Goal: Task Accomplishment & Management: Use online tool/utility

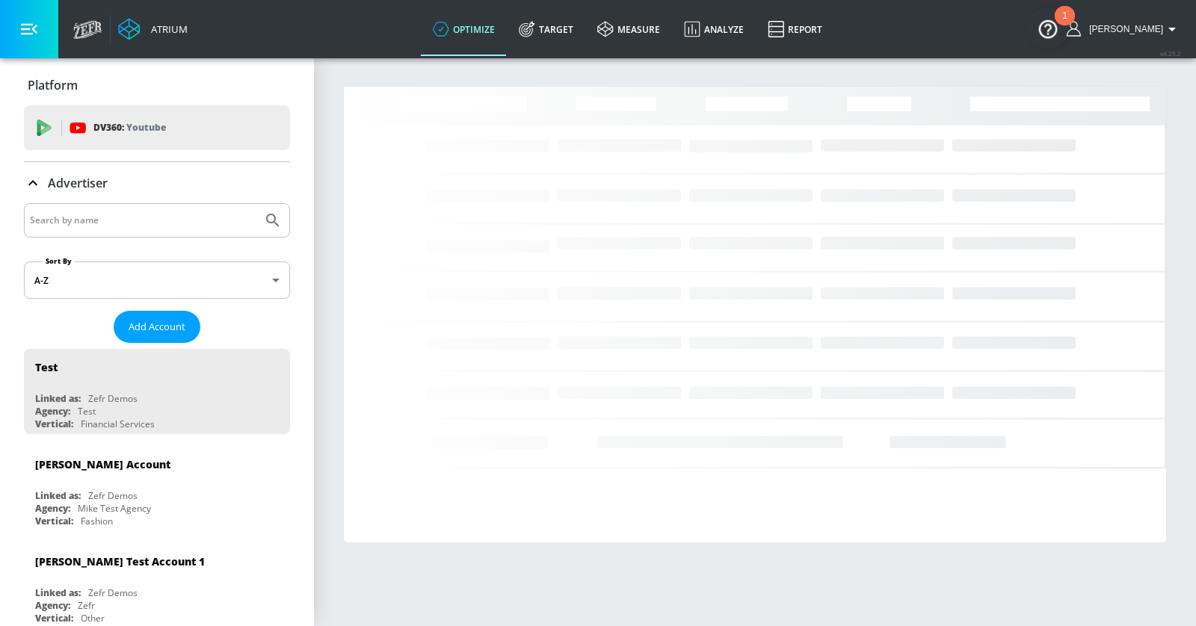
click at [132, 221] on input "Search by name" at bounding box center [143, 220] width 226 height 19
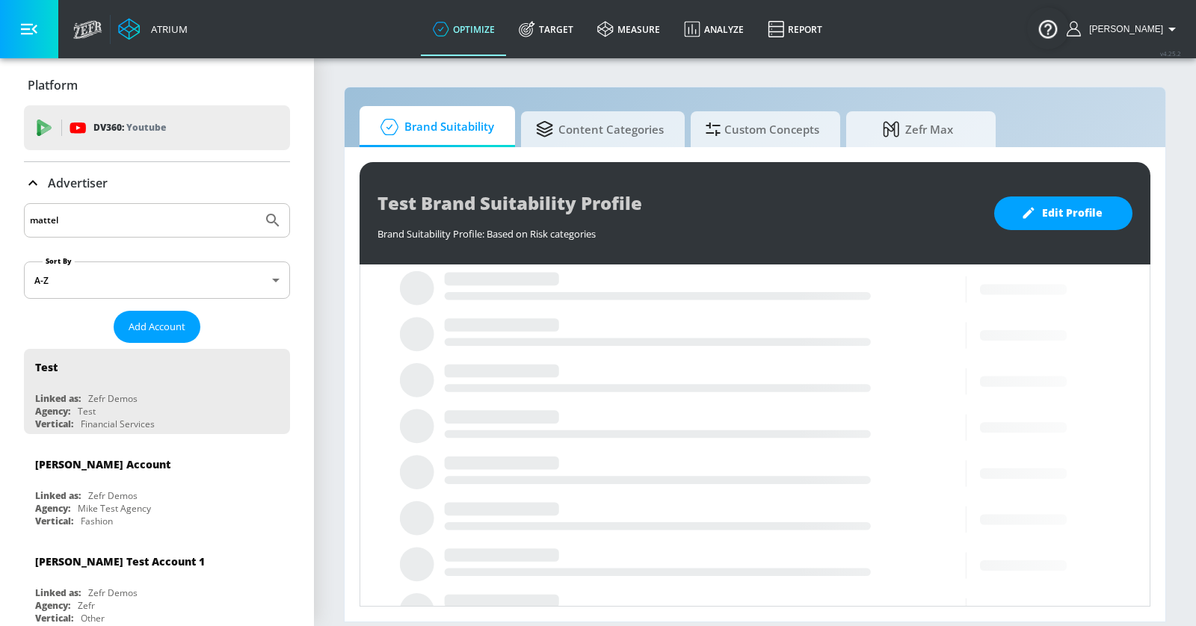
type input "mattel"
click at [256, 204] on button "Submit Search" at bounding box center [272, 220] width 33 height 33
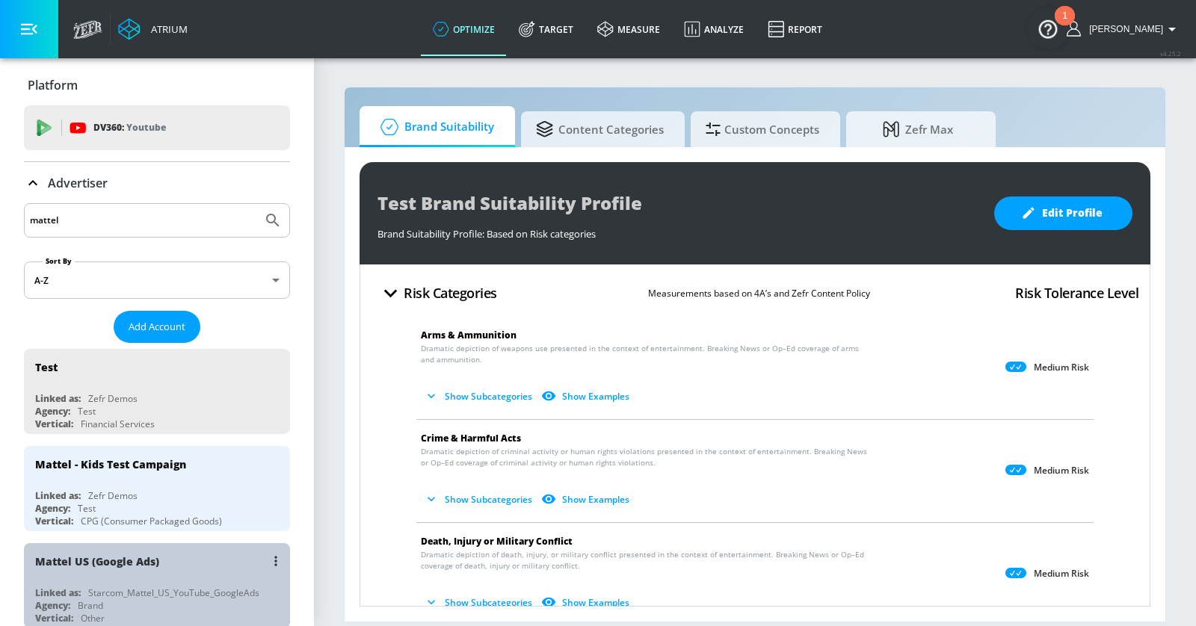
click at [180, 554] on div "Mattel US (Google Ads)" at bounding box center [160, 561] width 251 height 36
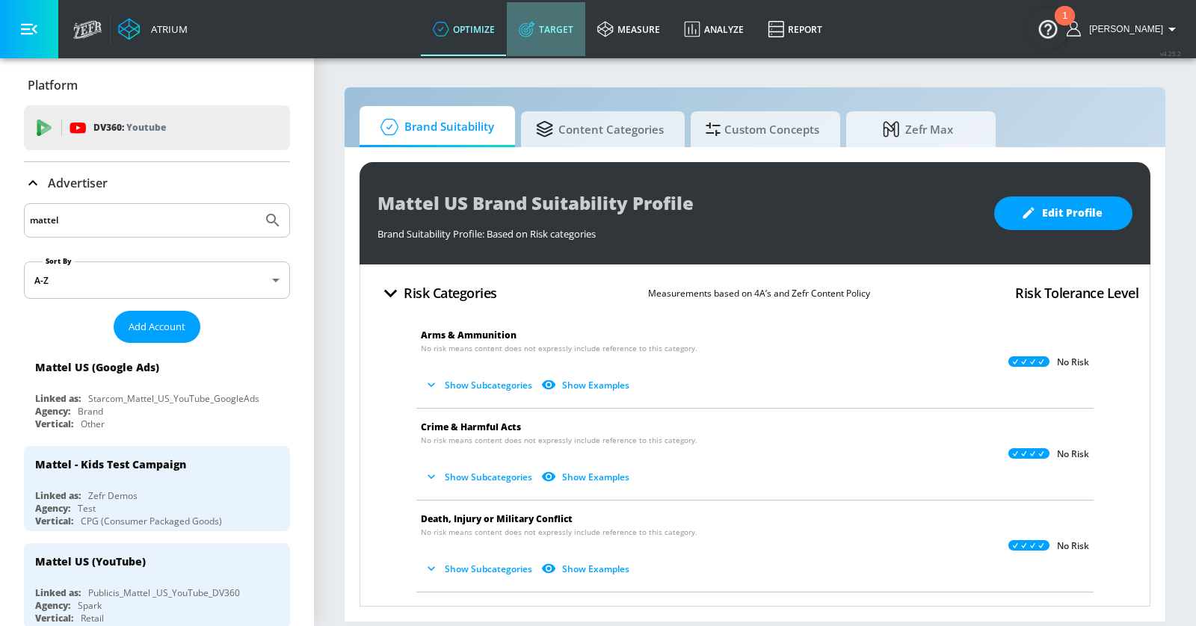
click at [562, 28] on link "Target" at bounding box center [546, 29] width 78 height 54
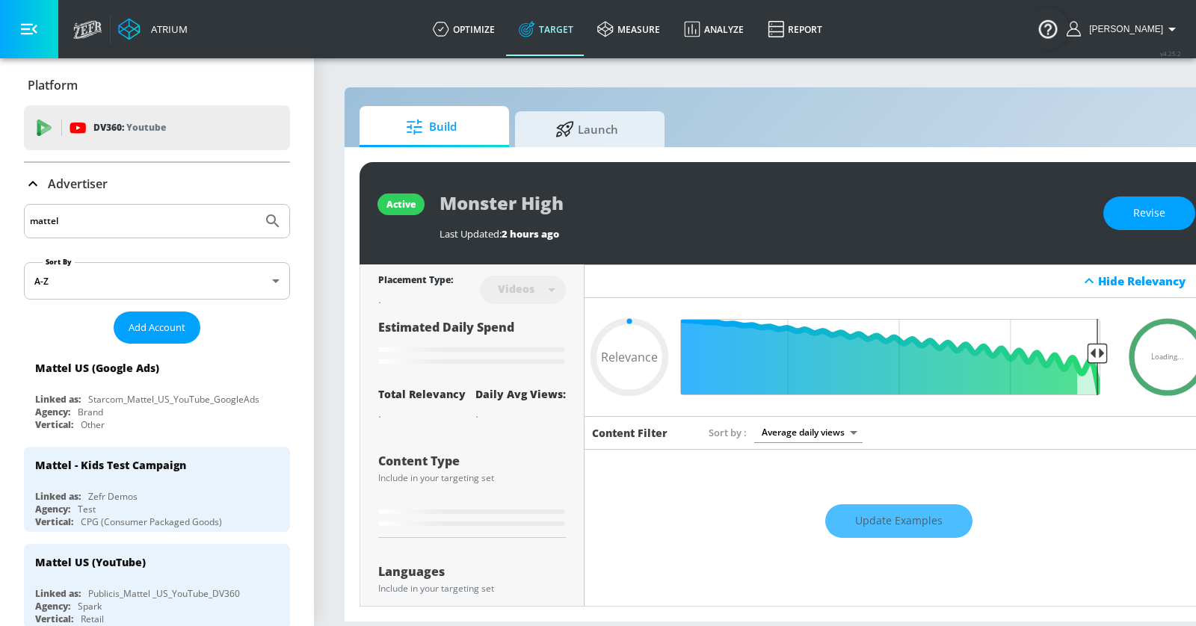
type input "0.05"
click at [484, 22] on link "optimize" at bounding box center [464, 29] width 86 height 54
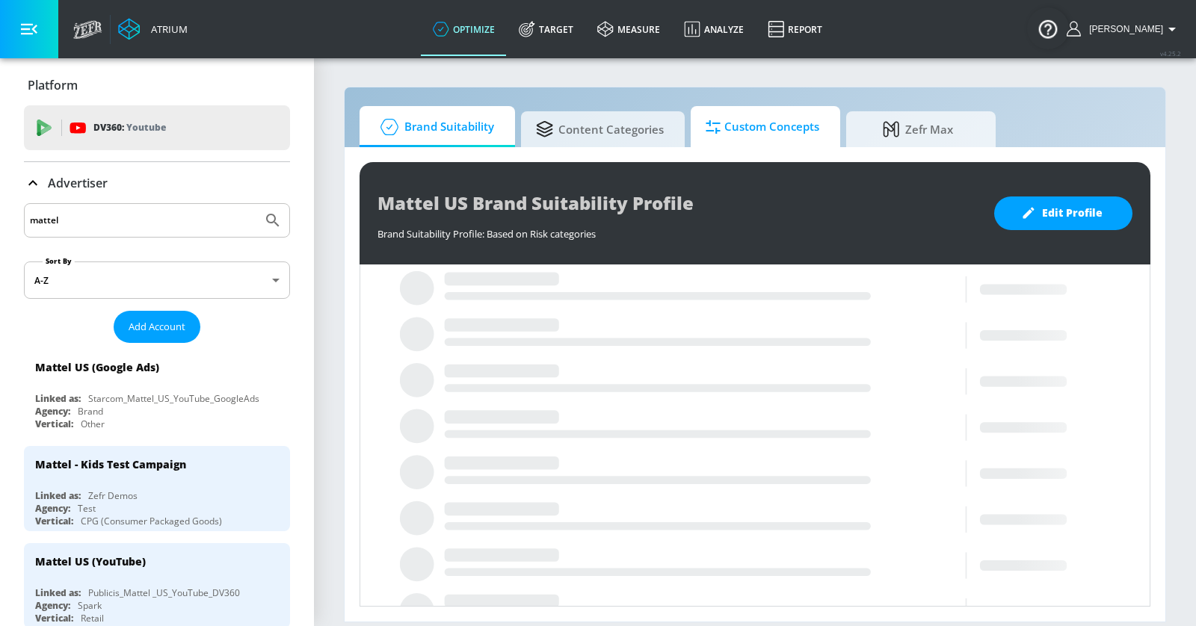
click at [736, 137] on span "Custom Concepts" at bounding box center [762, 127] width 114 height 36
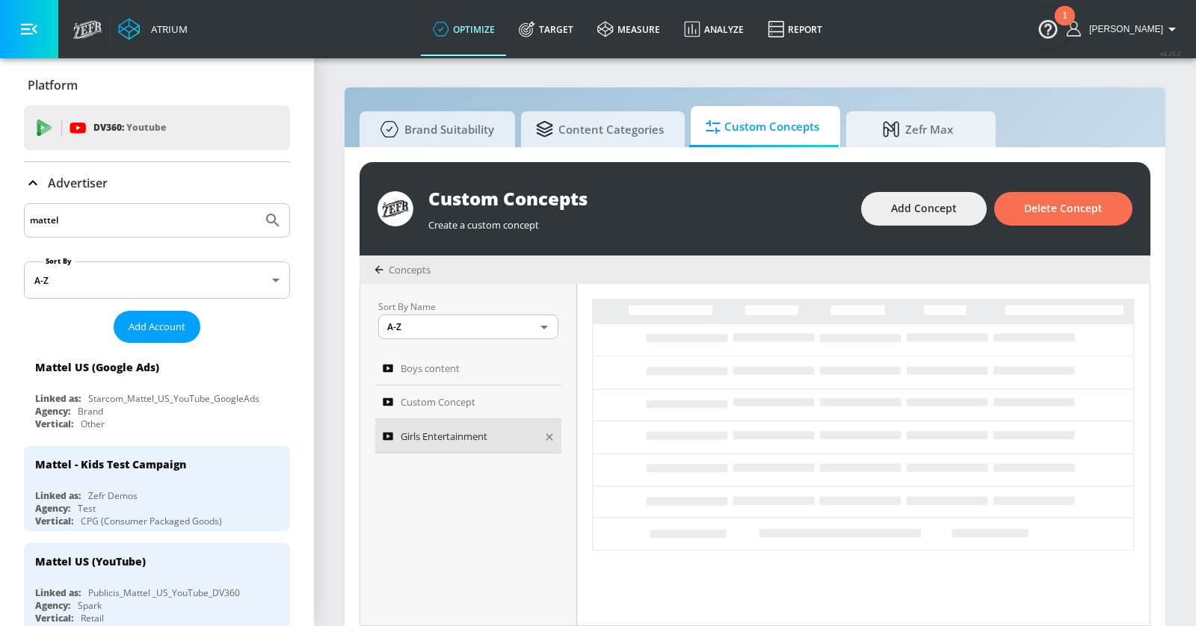
click at [486, 428] on span "Girls Entertainment" at bounding box center [444, 436] width 87 height 18
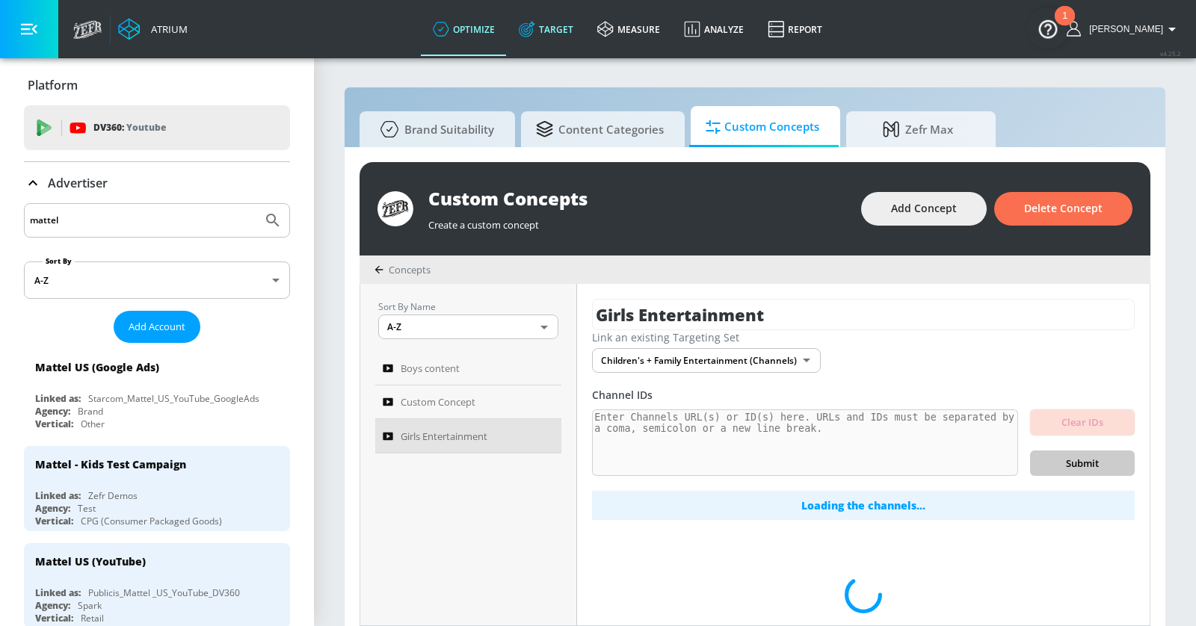
click at [576, 25] on link "Target" at bounding box center [546, 29] width 78 height 54
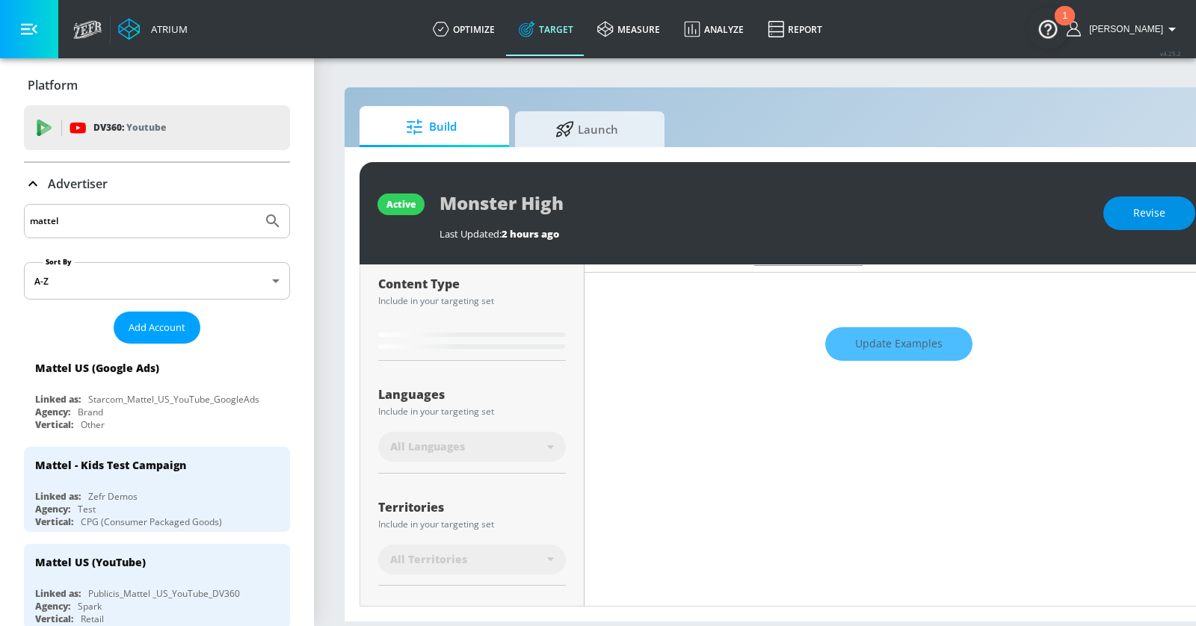
type input "0.65"
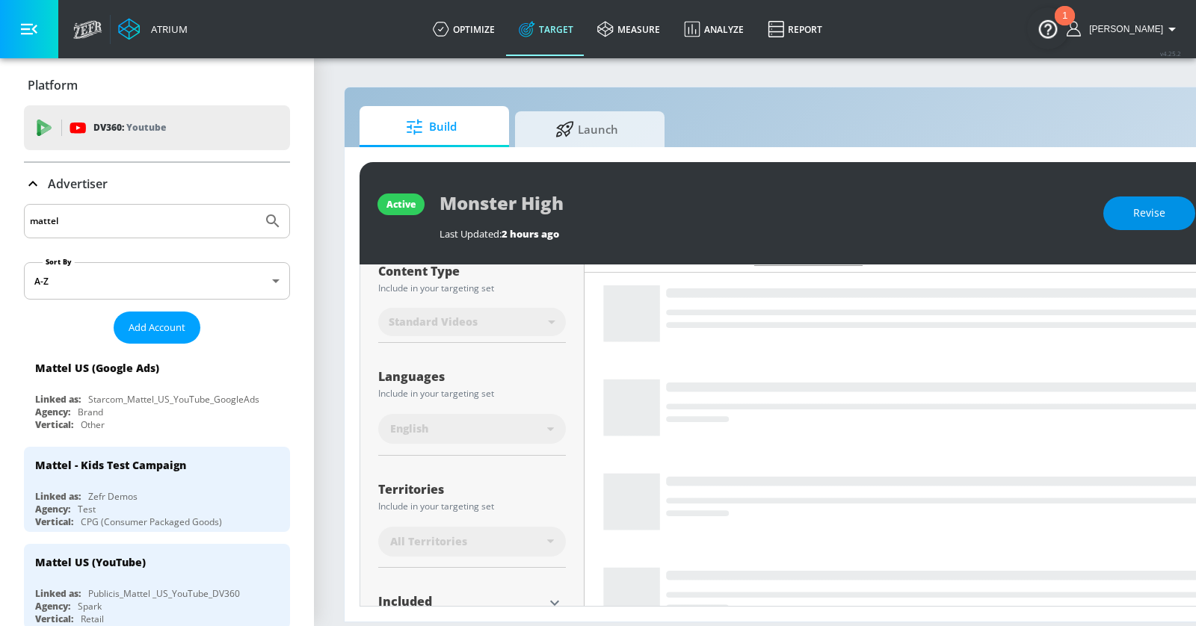
scroll to position [165, 0]
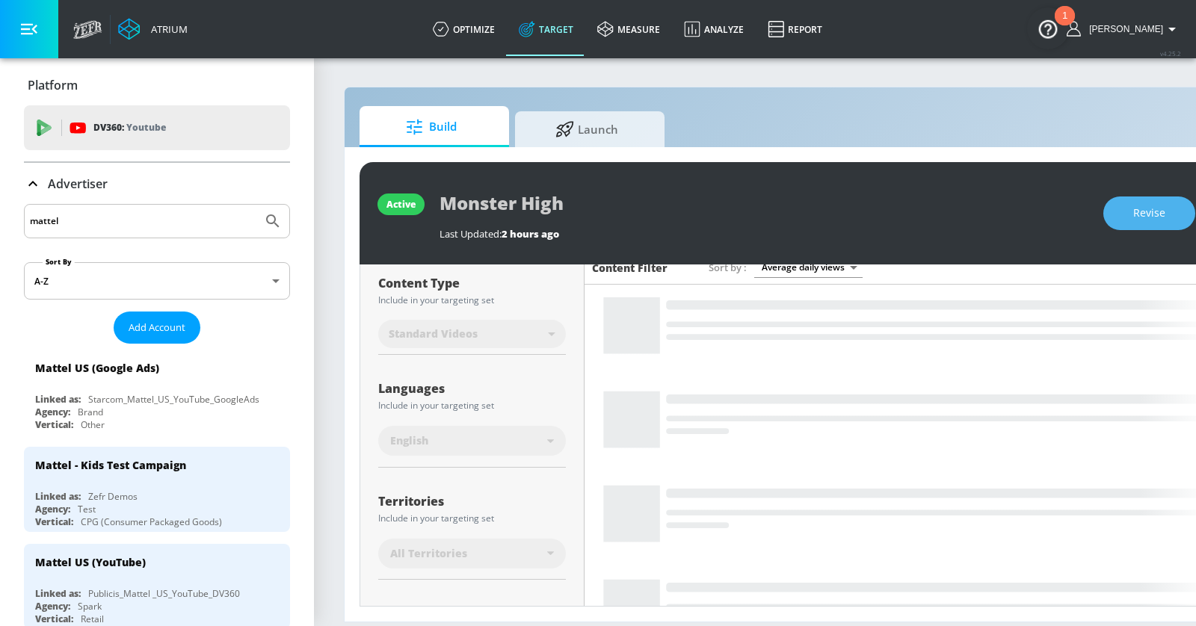
click at [1141, 221] on span "Revise" at bounding box center [1149, 213] width 32 height 19
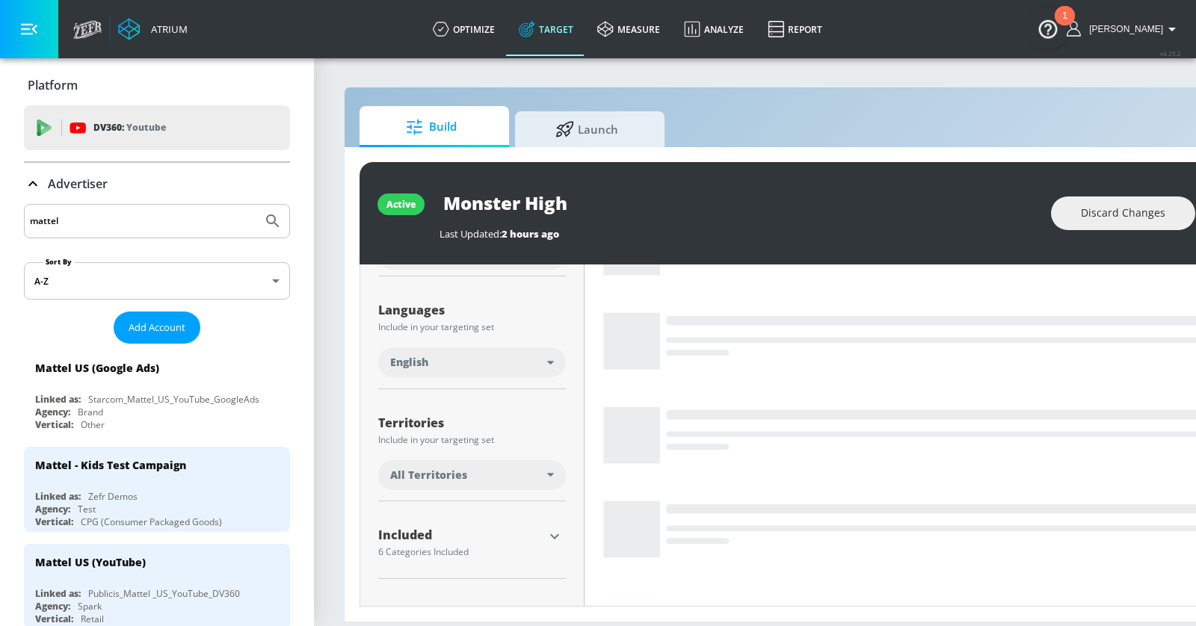
scroll to position [304, 0]
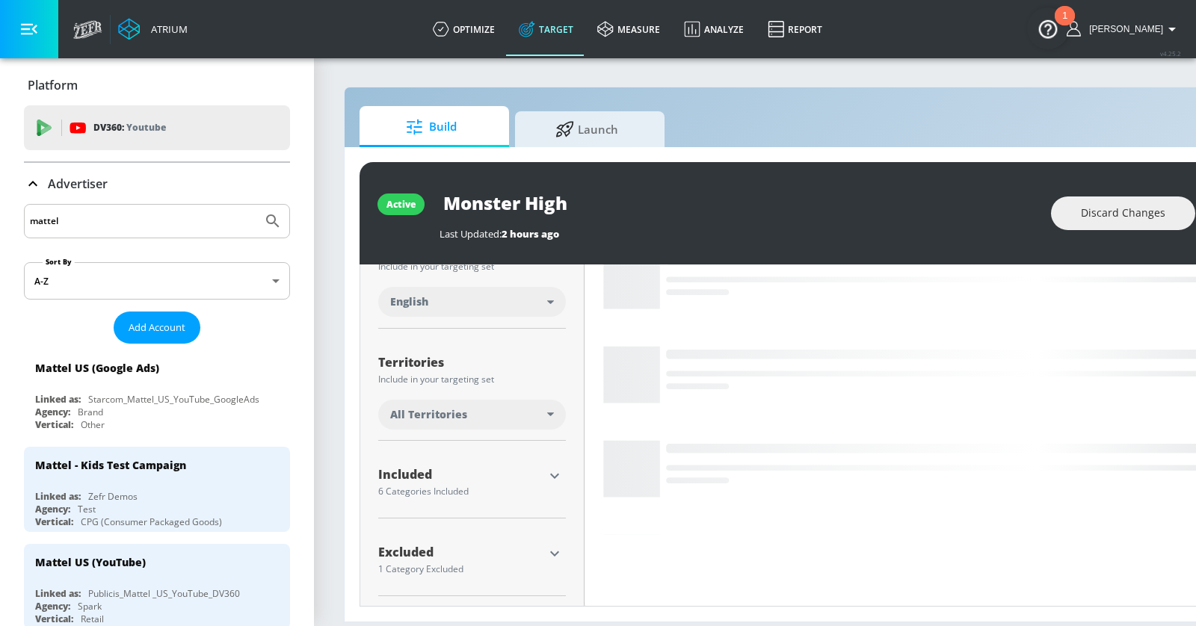
click at [550, 474] on icon "button" at bounding box center [554, 476] width 9 height 5
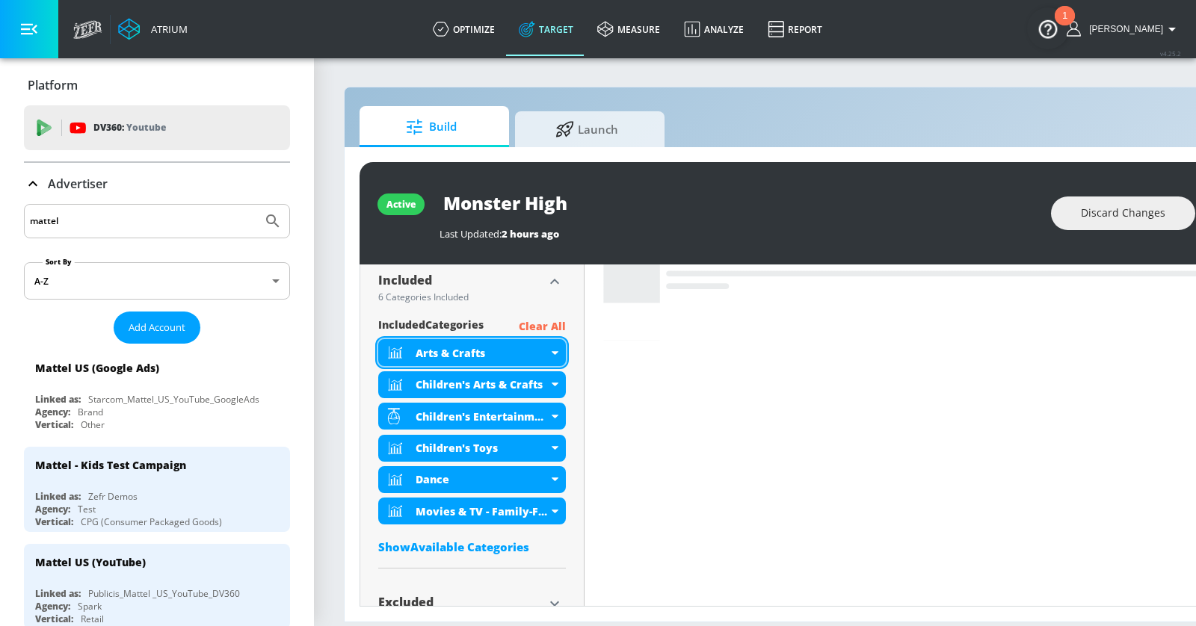
scroll to position [549, 0]
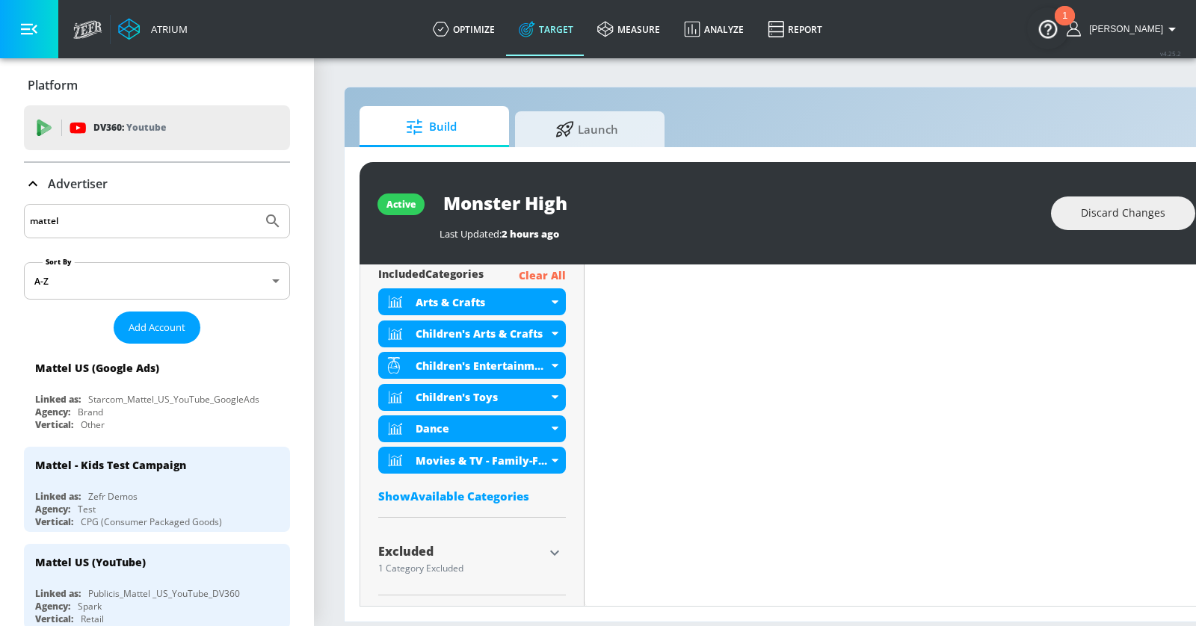
click at [451, 502] on div "included Categories Clear All Arts & Crafts Children's Arts & Crafts Children's…" at bounding box center [472, 389] width 188 height 244
click at [444, 492] on div "Show Available Categories" at bounding box center [472, 496] width 188 height 15
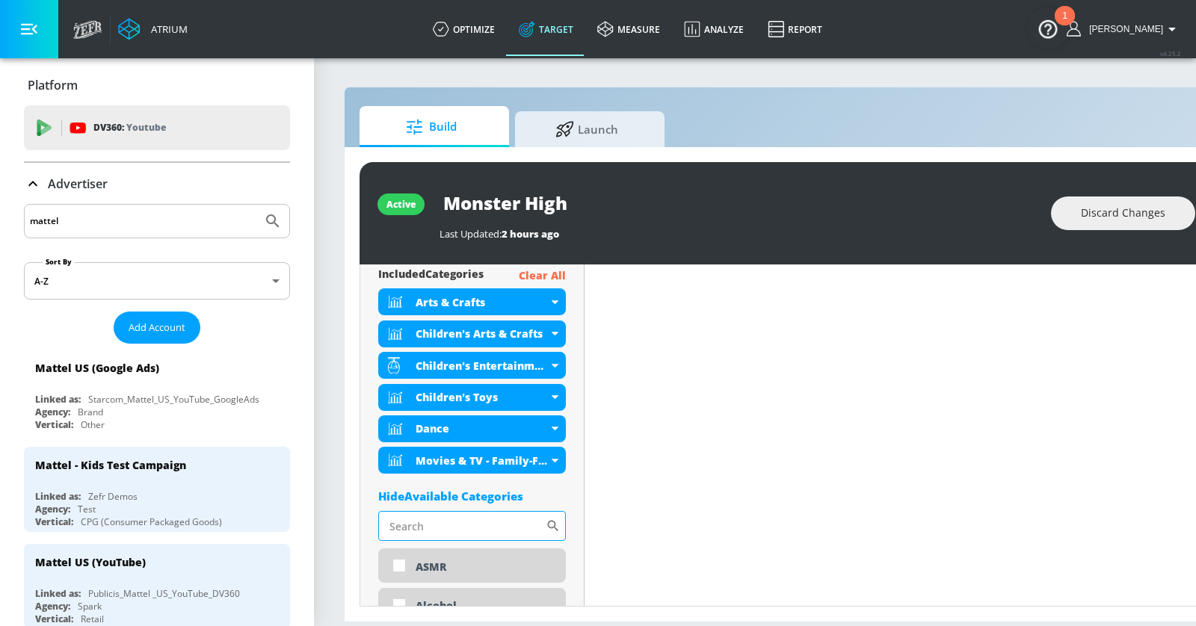
click at [445, 516] on input "Sort By" at bounding box center [461, 526] width 167 height 30
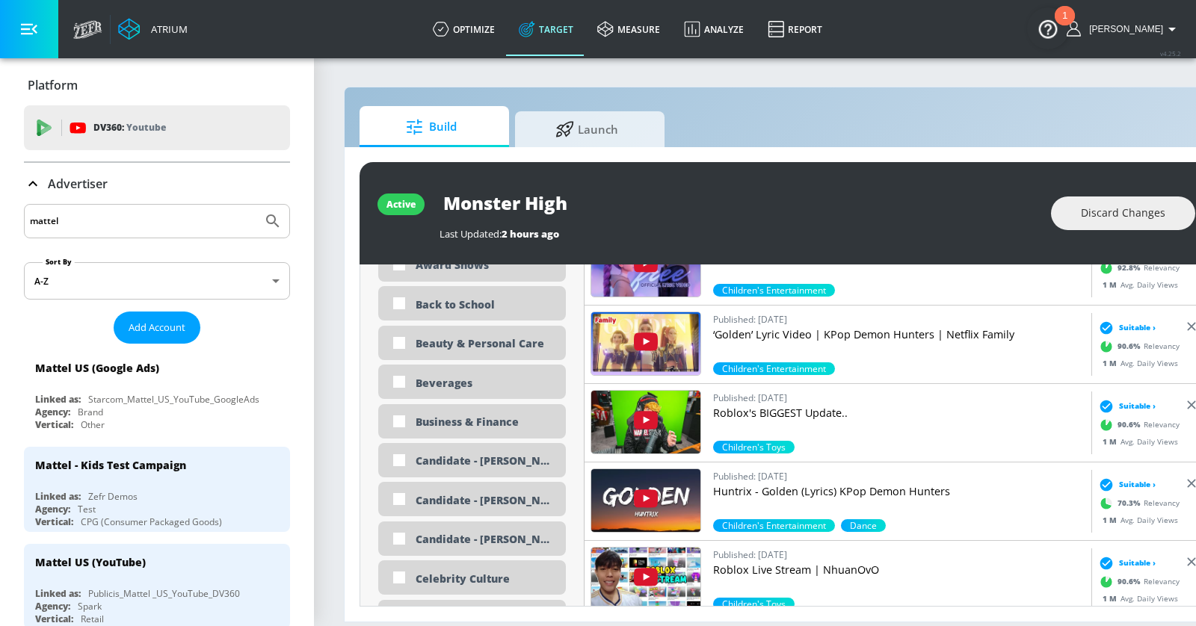
scroll to position [1015, 0]
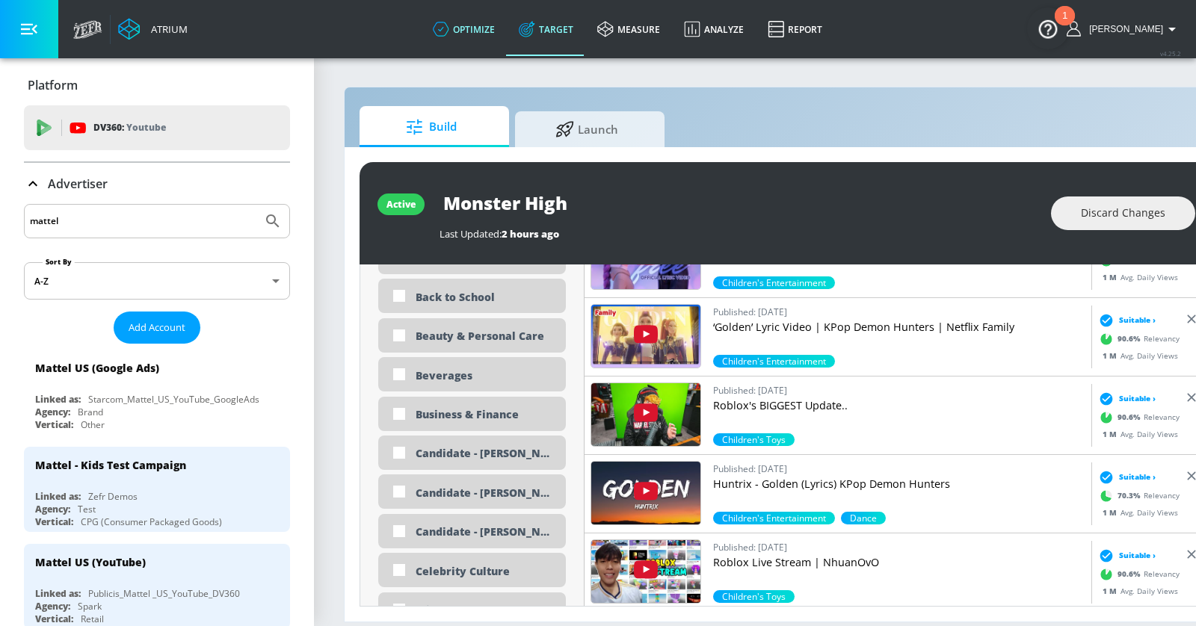
type input "girl"
click at [504, 26] on link "optimize" at bounding box center [464, 29] width 86 height 54
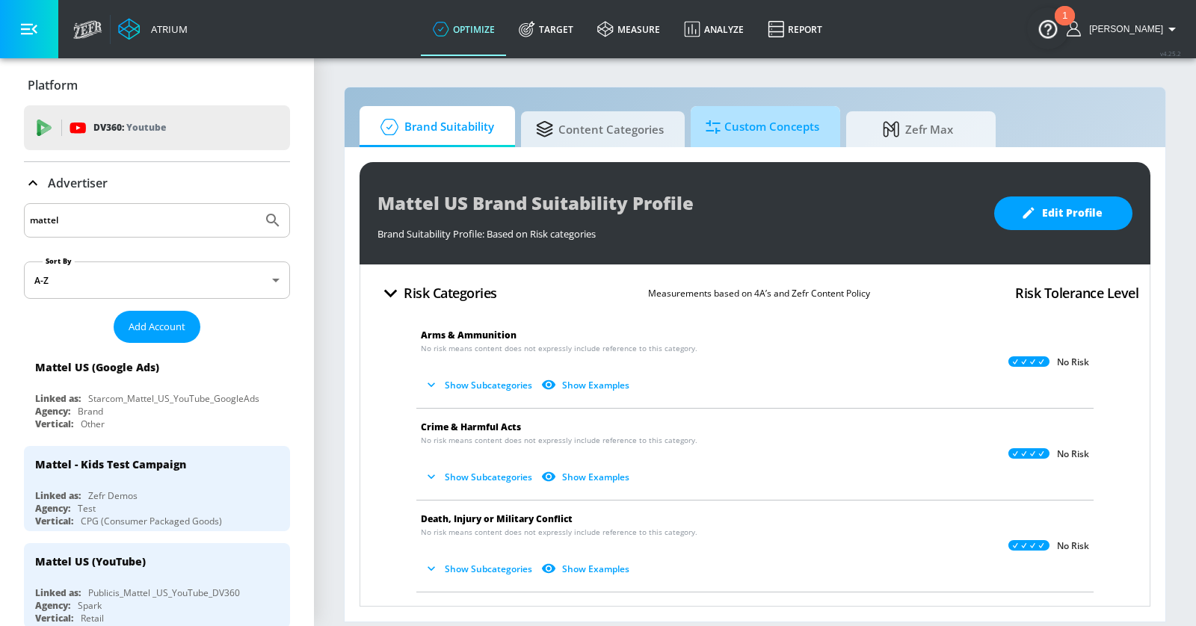
click at [746, 125] on span "Custom Concepts" at bounding box center [762, 127] width 114 height 36
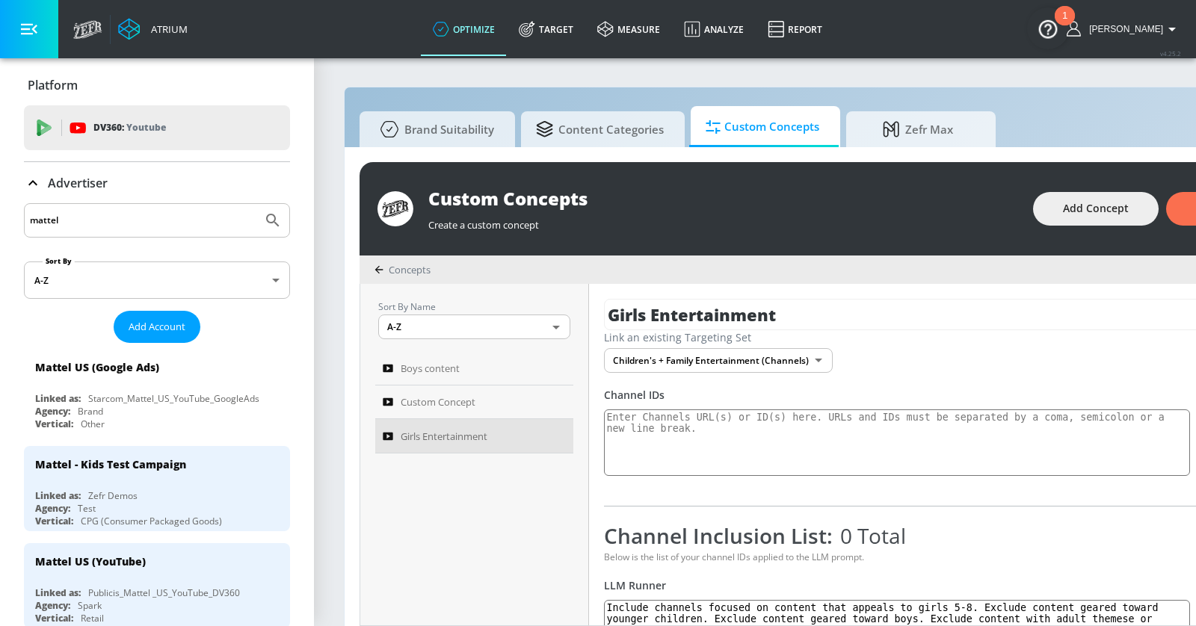
click at [31, 29] on icon "button" at bounding box center [29, 29] width 16 height 16
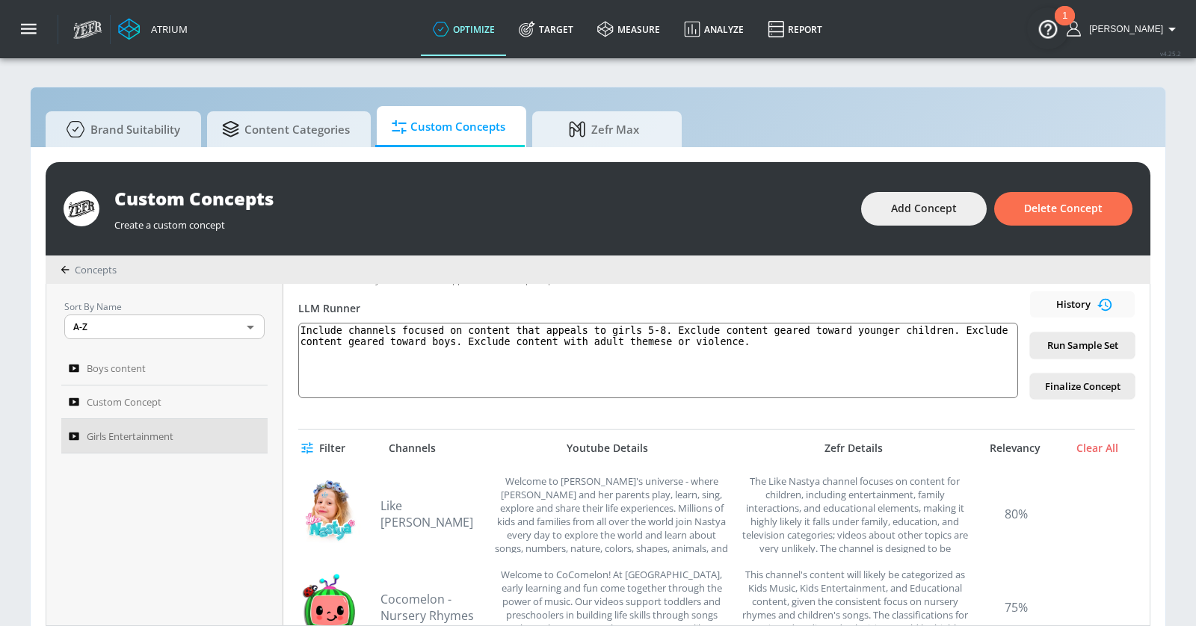
scroll to position [212, 0]
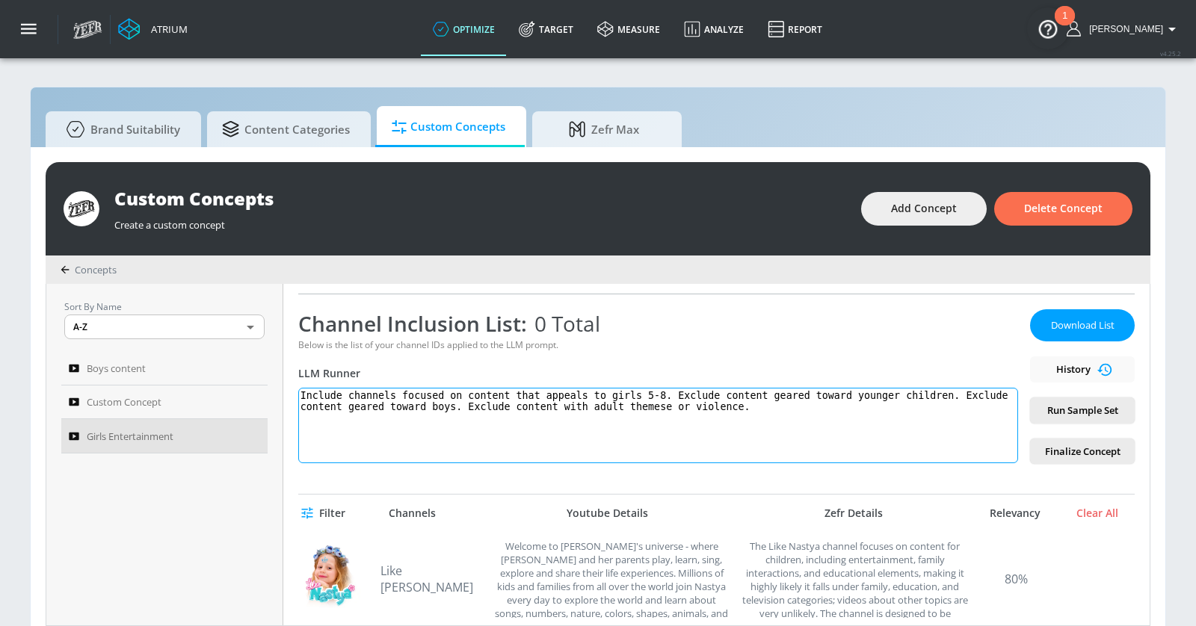
click at [951, 393] on textarea "Include channels focused on content that appeals to girls 5-8. Exclude content …" at bounding box center [658, 425] width 720 height 75
type textarea "Include channels focused on content that appeals to girls 5-8. Exclude content …"
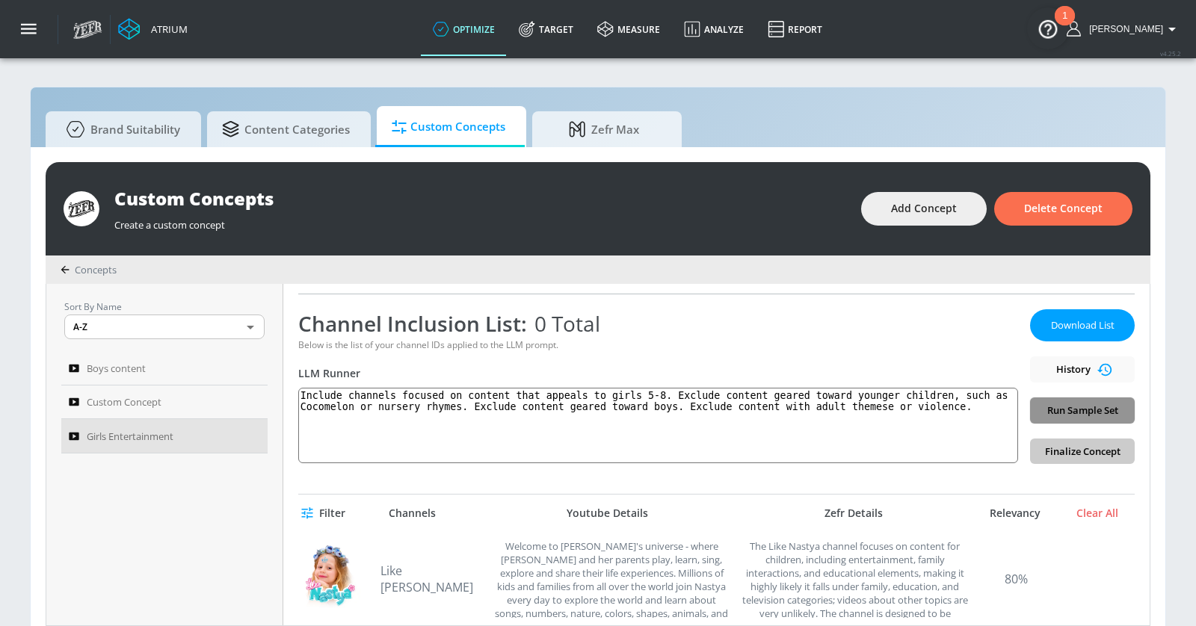
click at [1066, 403] on span "Run Sample Set" at bounding box center [1082, 410] width 81 height 17
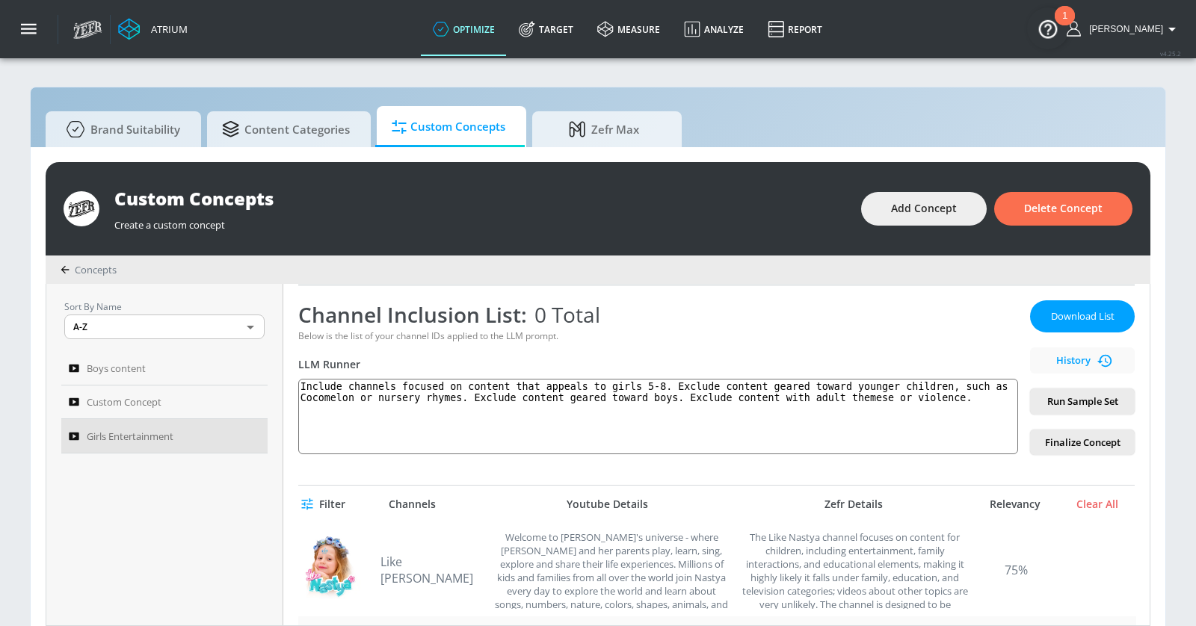
scroll to position [141, 0]
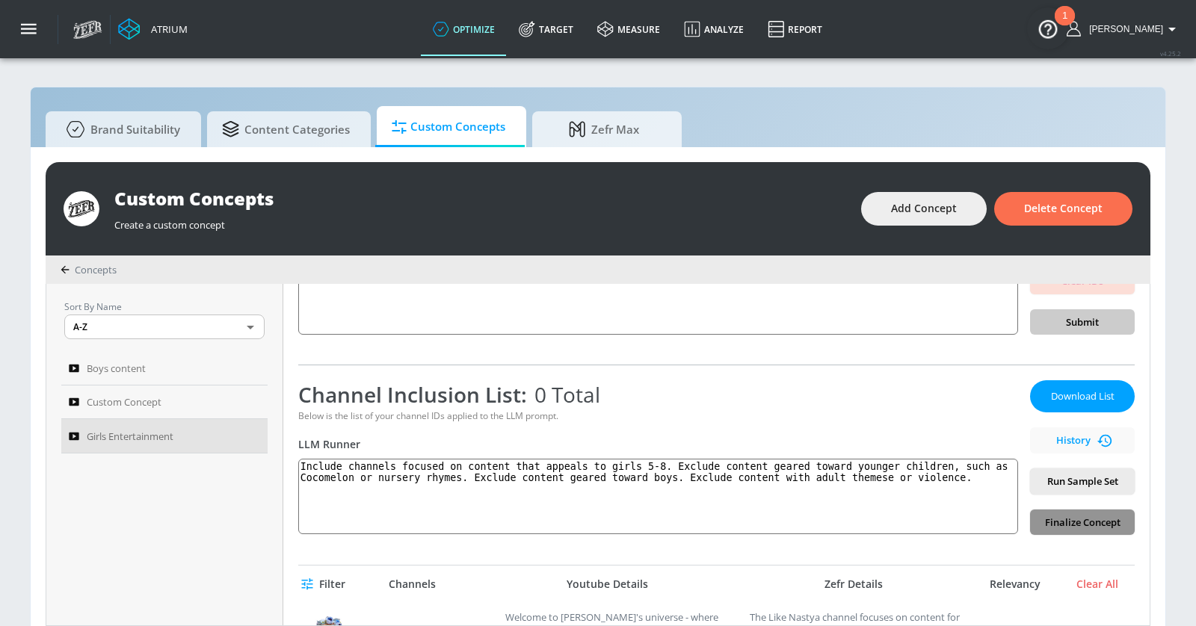
click at [1062, 521] on span "Finalize Concept" at bounding box center [1082, 522] width 81 height 17
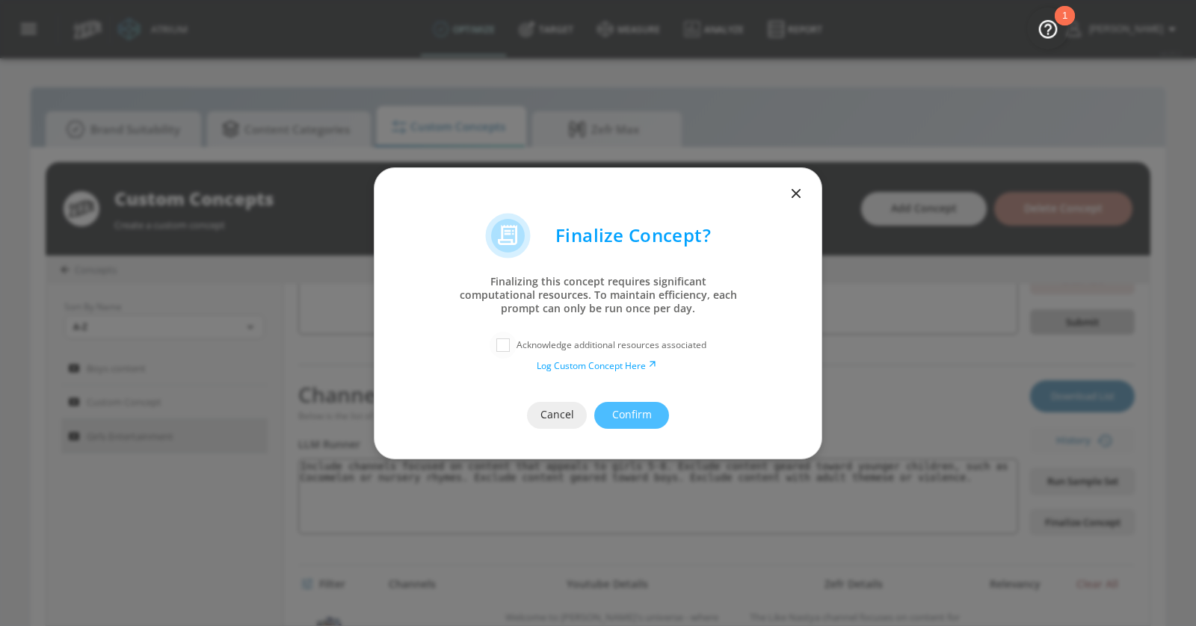
click at [504, 343] on input "checkbox" at bounding box center [502, 345] width 27 height 27
checkbox input "true"
click at [633, 413] on span "Confirm" at bounding box center [631, 415] width 15 height 19
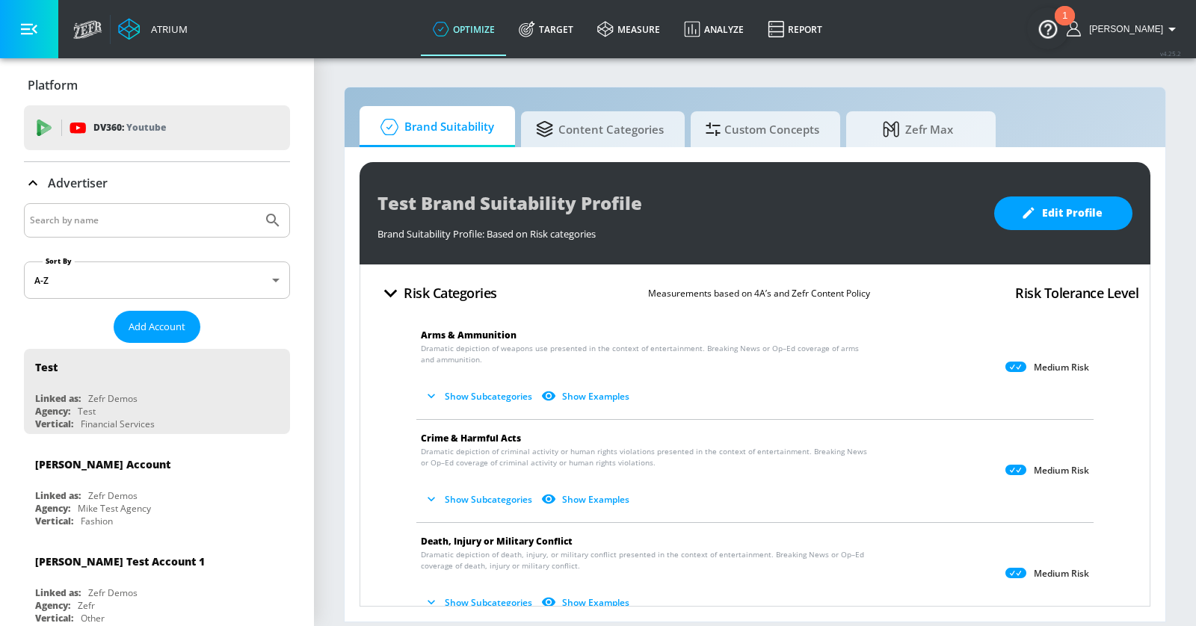
click at [145, 223] on input "Search by name" at bounding box center [143, 220] width 226 height 19
type input "mattel"
click at [256, 204] on button "Submit Search" at bounding box center [272, 220] width 33 height 33
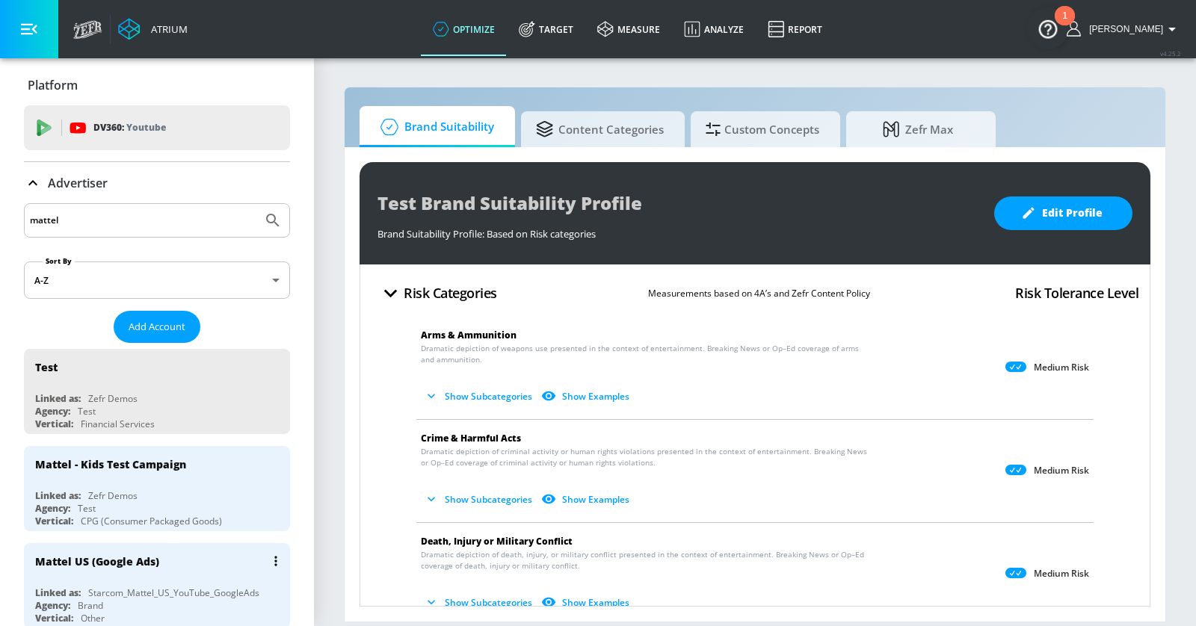
click at [194, 563] on div "Mattel US (Google Ads)" at bounding box center [160, 561] width 251 height 36
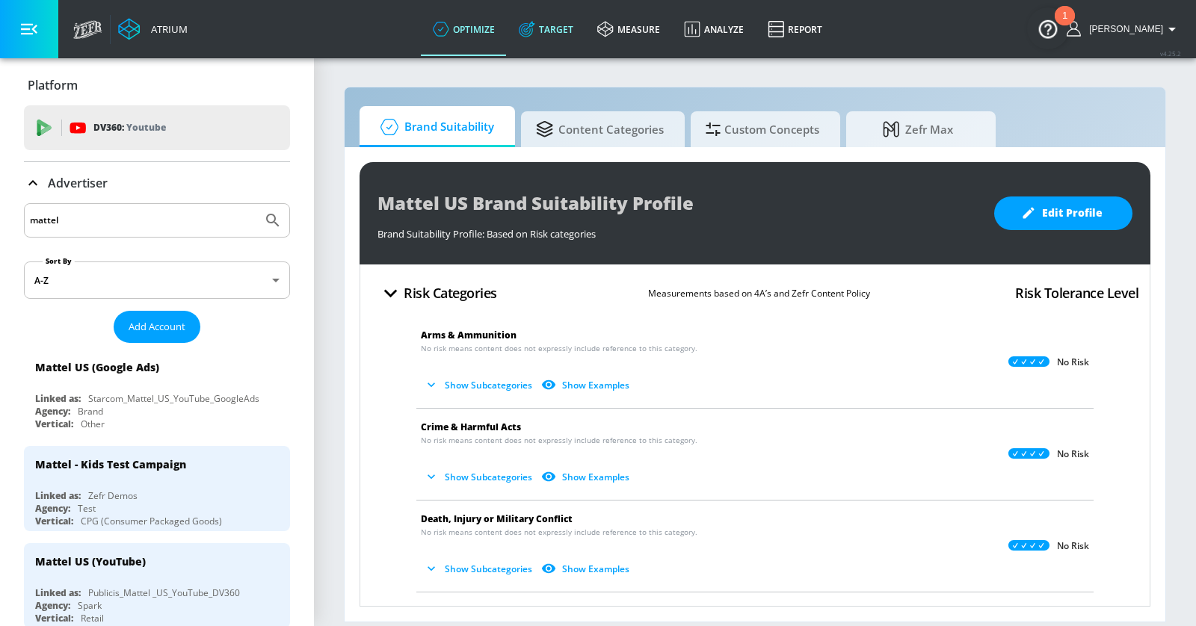
click at [578, 34] on link "Target" at bounding box center [546, 29] width 78 height 54
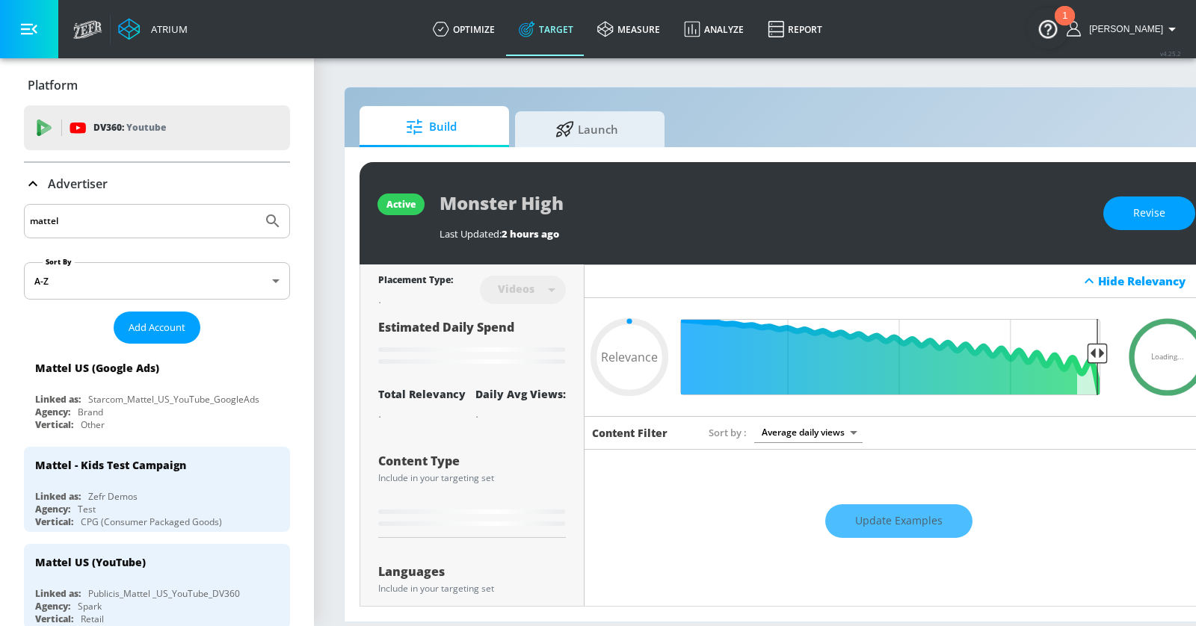
type input "0.05"
click at [614, 109] on span "Launch" at bounding box center [587, 127] width 114 height 36
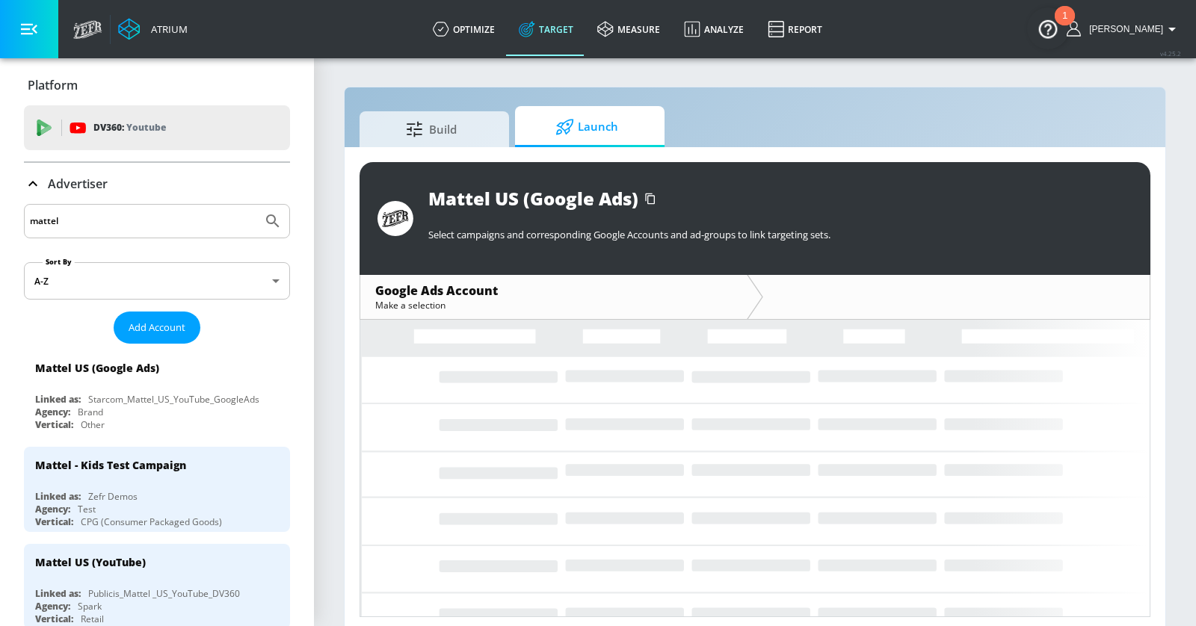
scroll to position [10, 0]
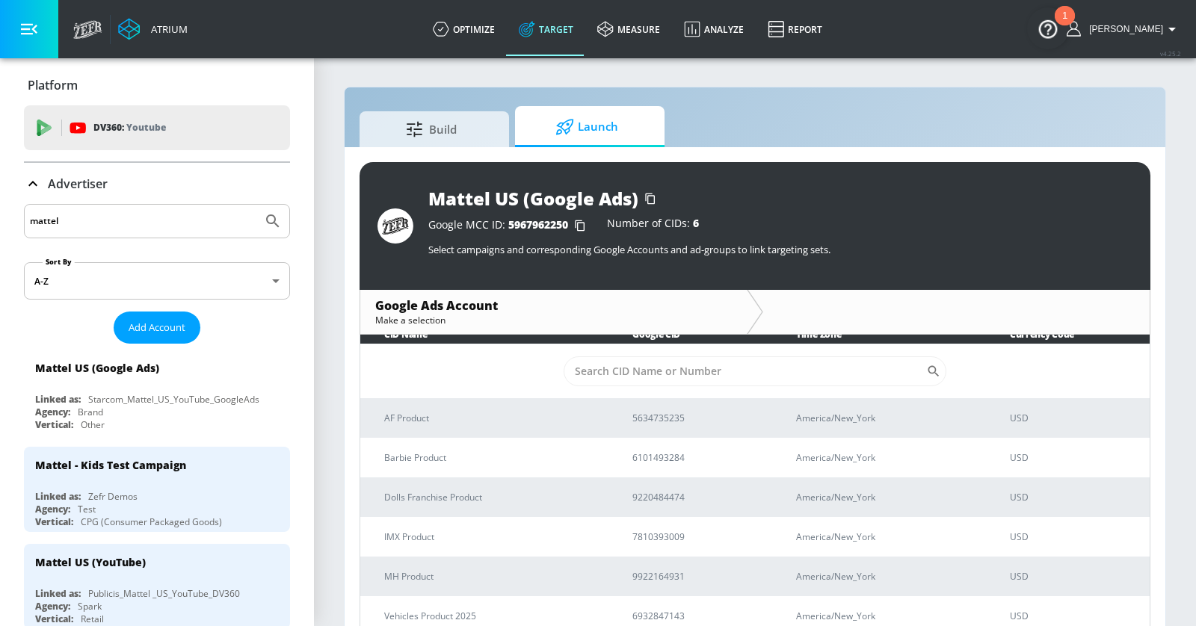
click at [465, 108] on div "Build Launch" at bounding box center [754, 126] width 791 height 41
click at [464, 128] on span "Build" at bounding box center [431, 127] width 114 height 36
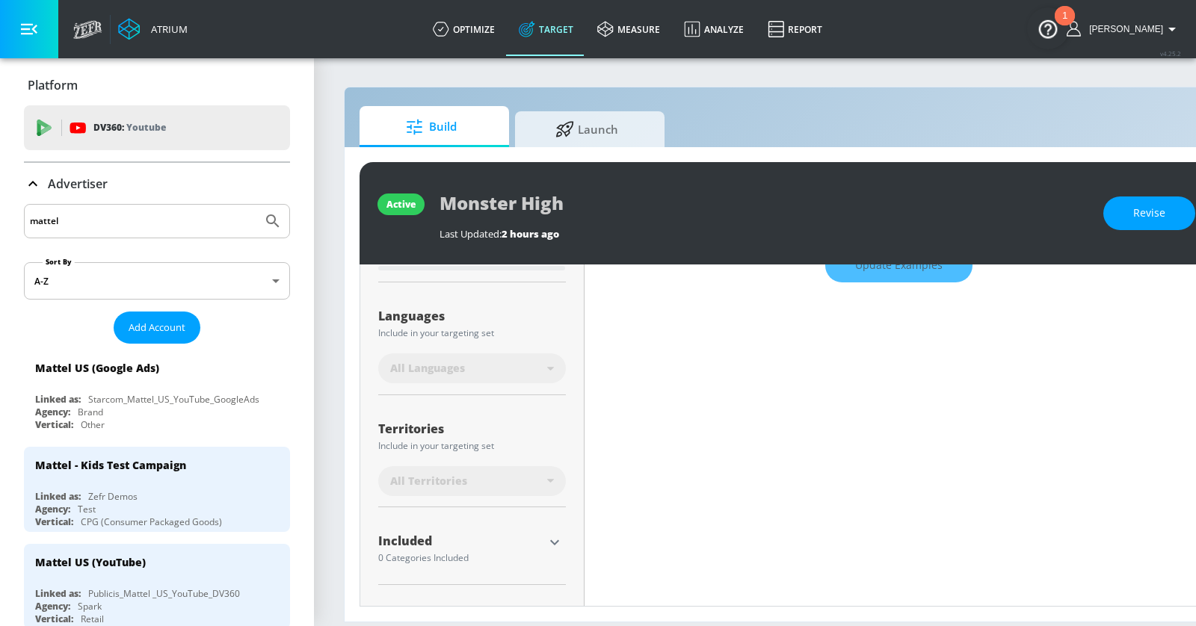
scroll to position [288, 0]
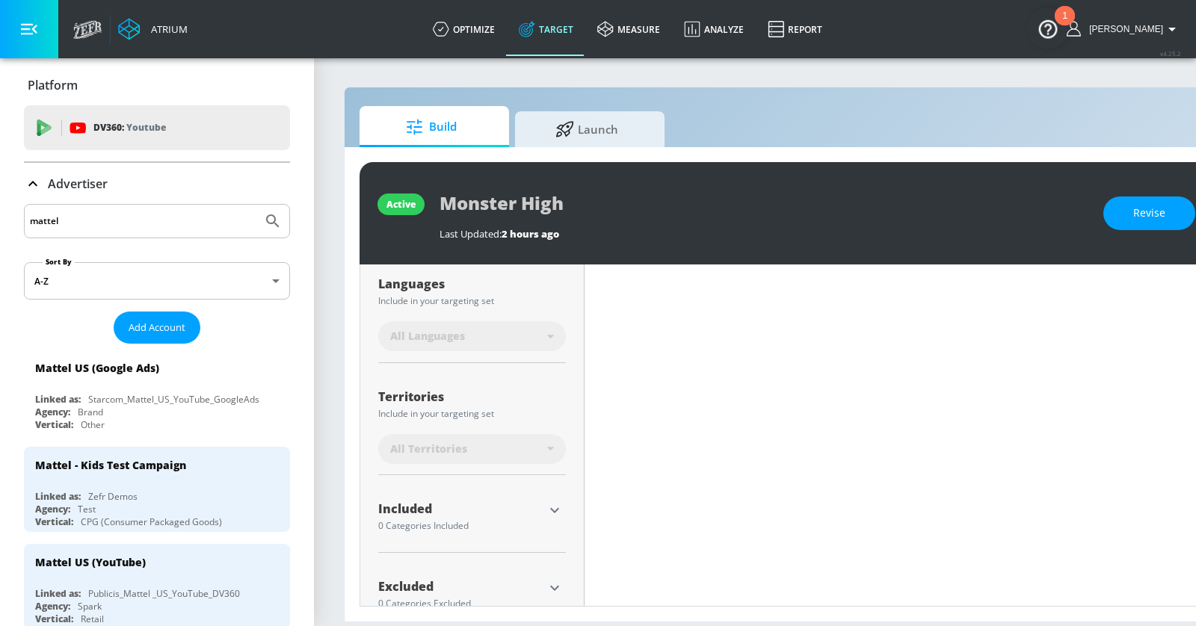
click at [33, 42] on button "button" at bounding box center [29, 29] width 58 height 58
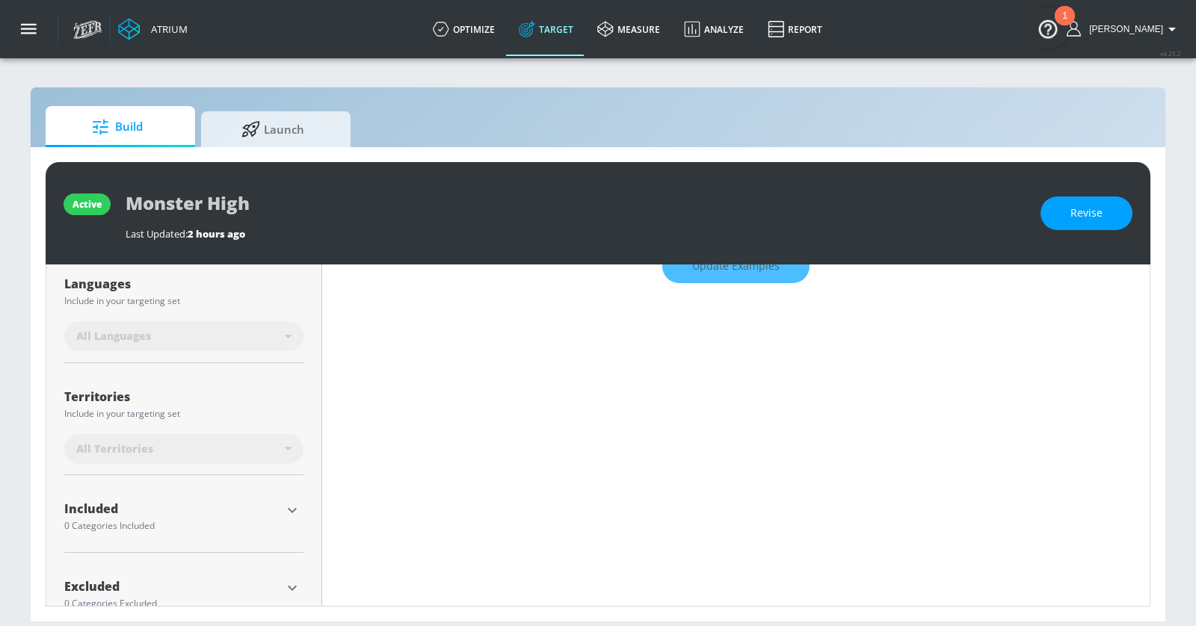
scroll to position [321, 0]
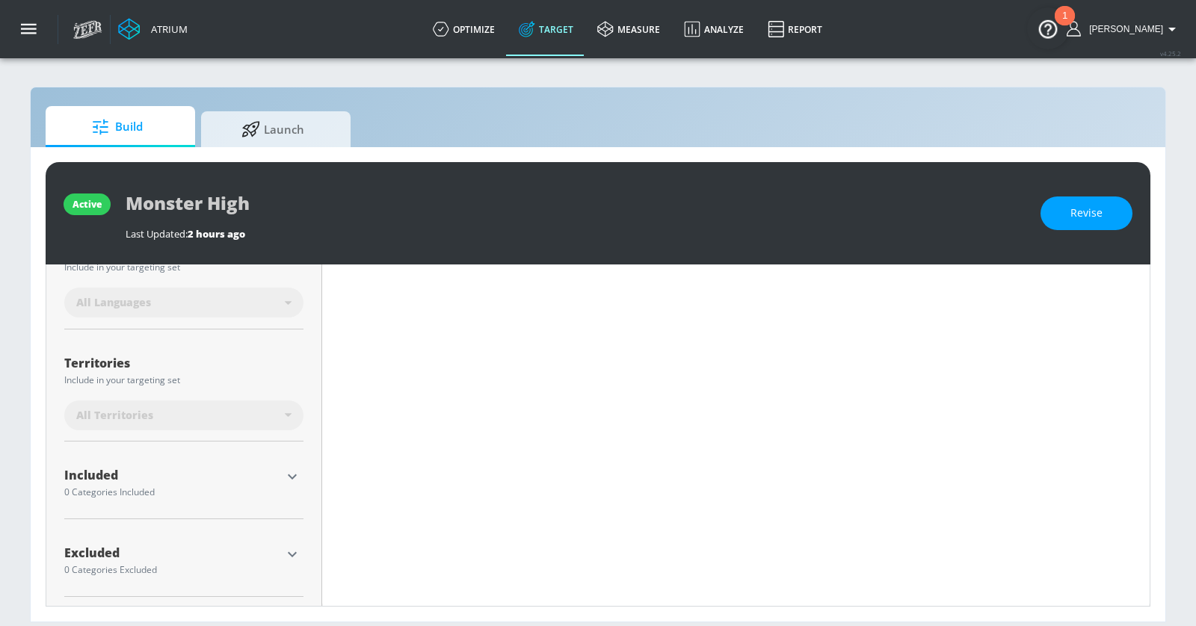
click at [289, 469] on icon "button" at bounding box center [292, 477] width 18 height 18
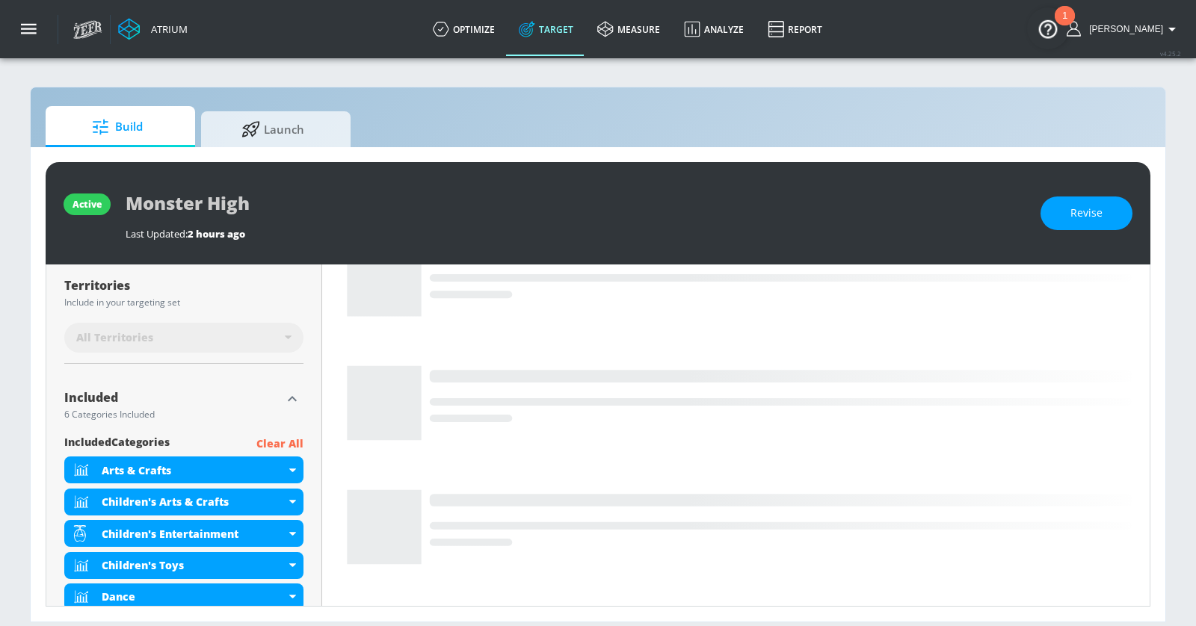
scroll to position [510, 0]
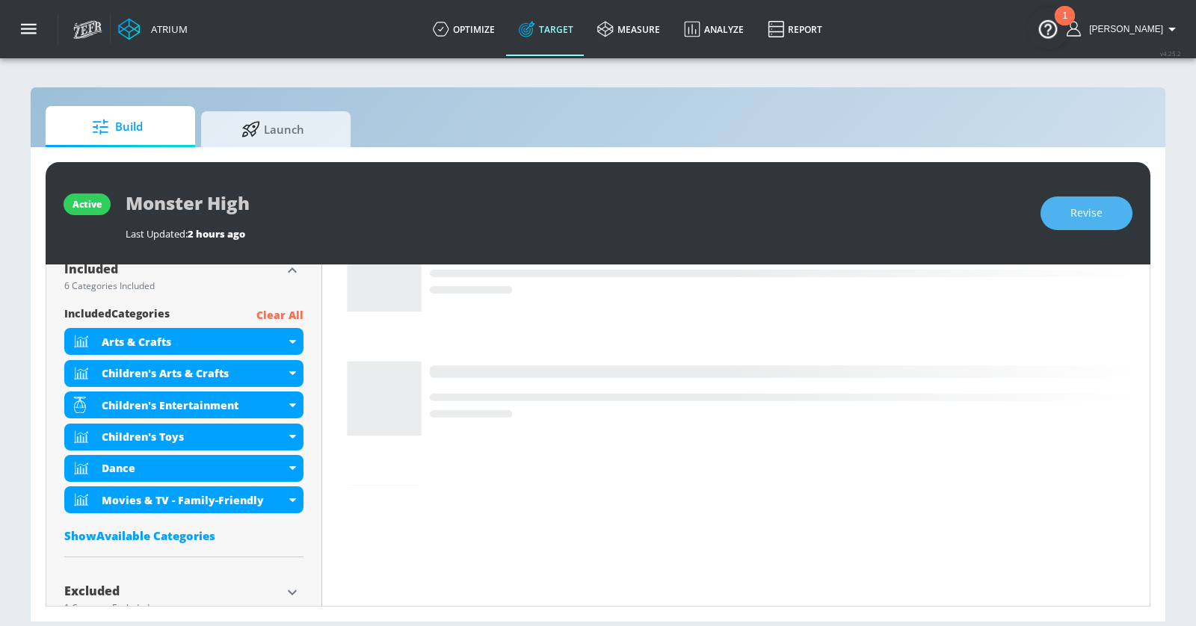
click at [1086, 205] on span "Revise" at bounding box center [1086, 213] width 32 height 19
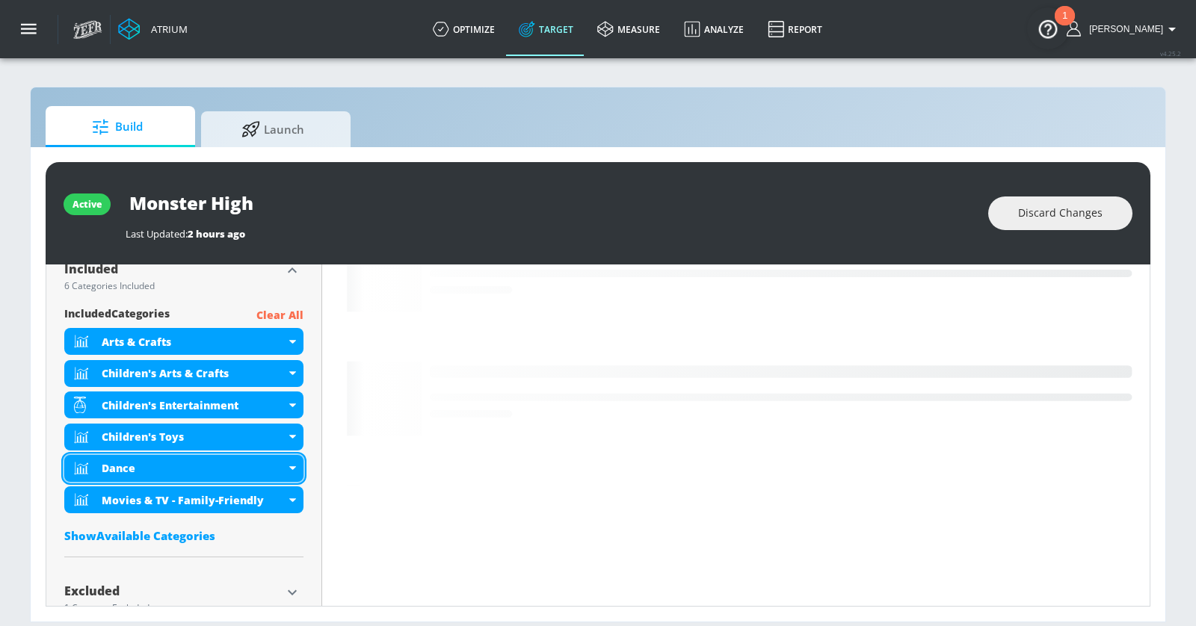
click at [285, 463] on div "Dance" at bounding box center [194, 468] width 184 height 14
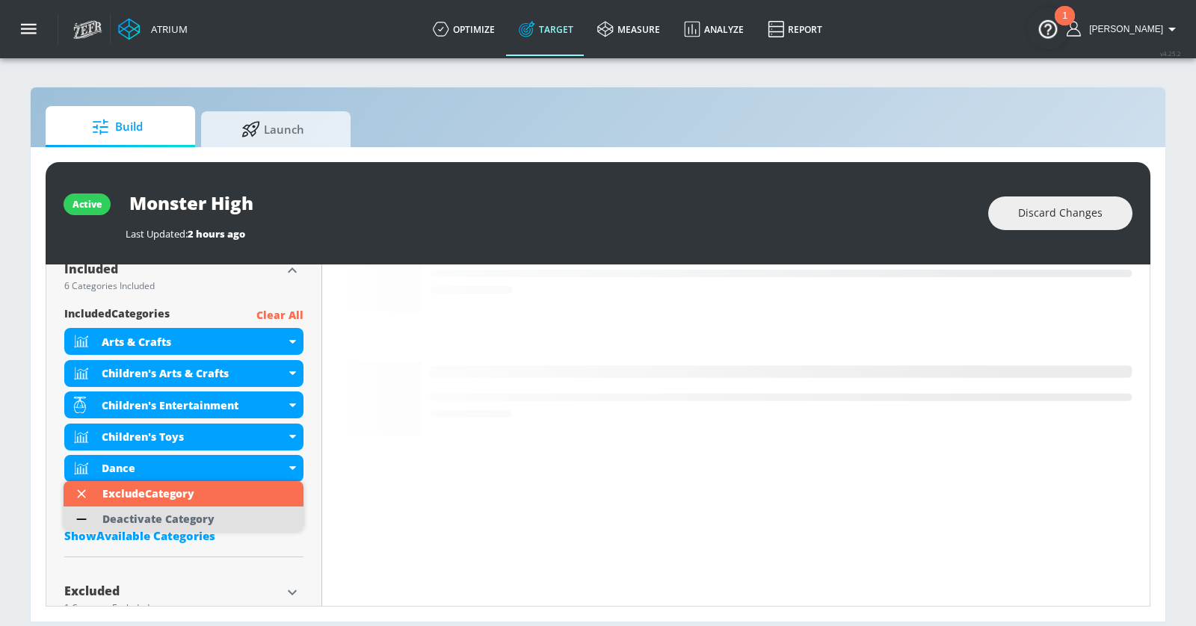
click at [219, 520] on div "Deactivate Category" at bounding box center [158, 519] width 127 height 25
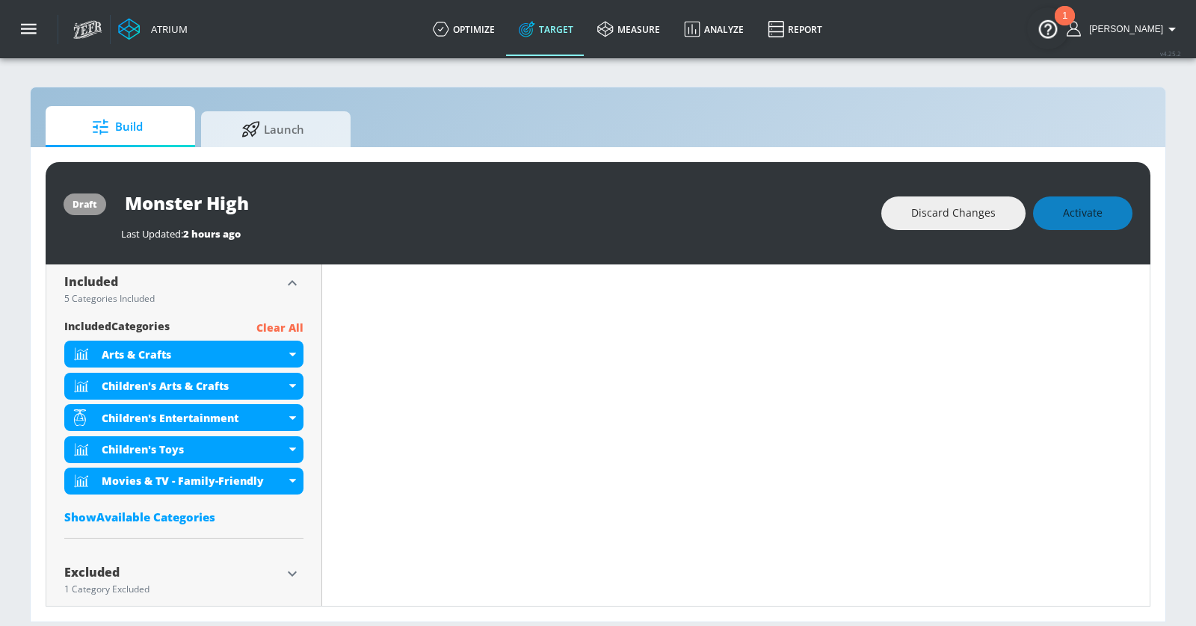
scroll to position [522, 0]
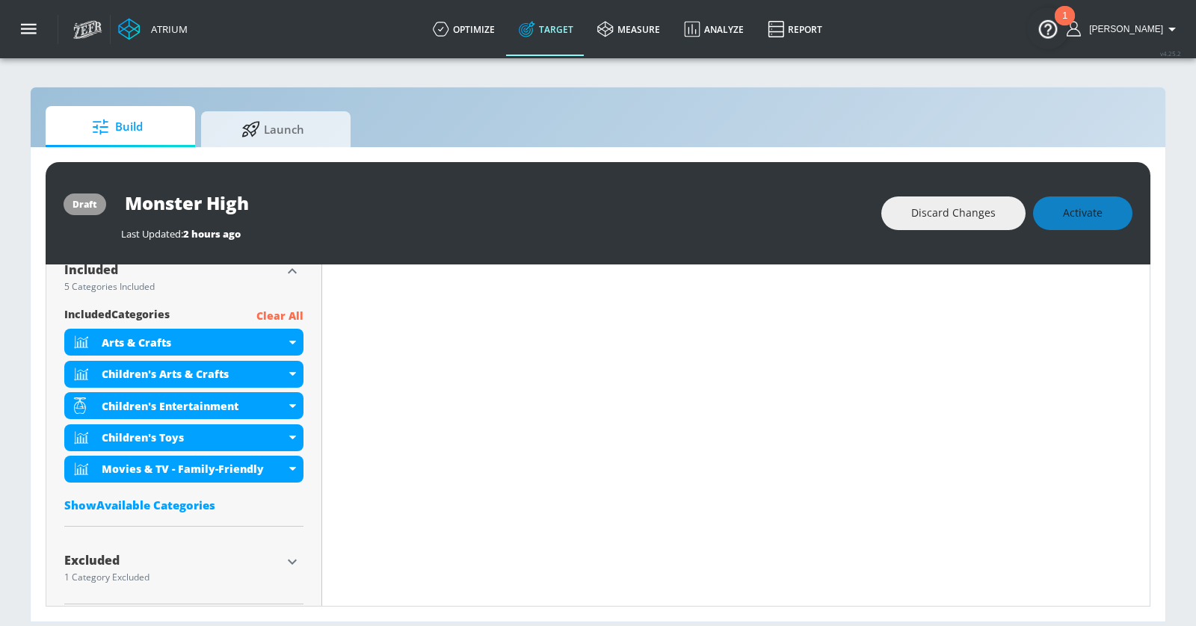
click at [297, 556] on icon "button" at bounding box center [292, 562] width 18 height 18
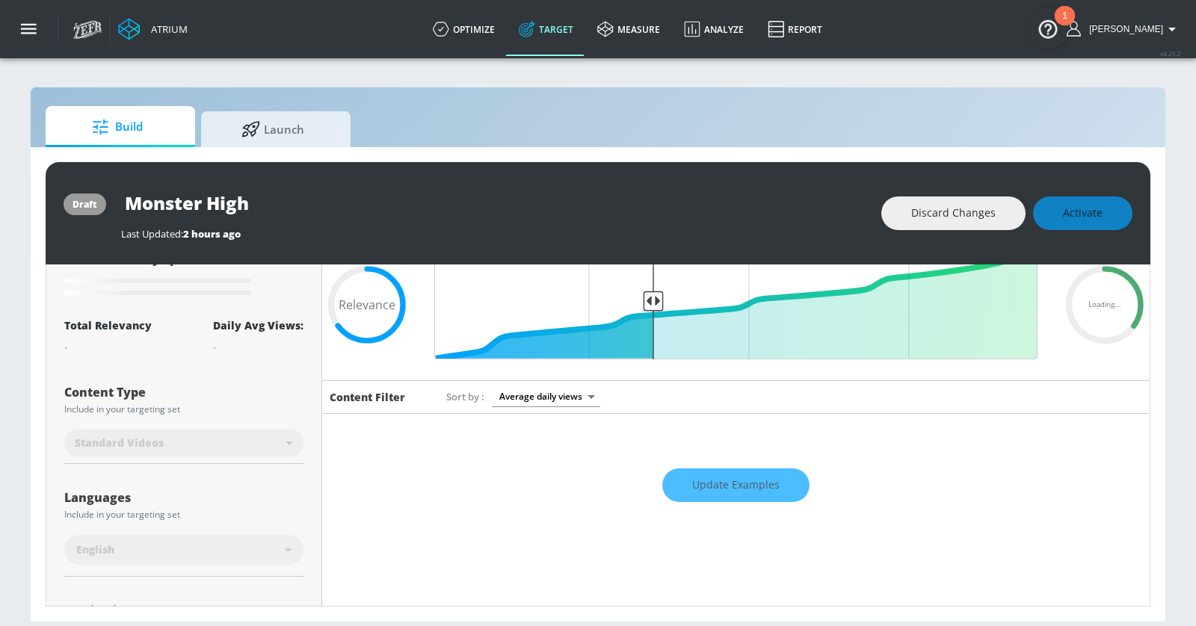
scroll to position [0, 0]
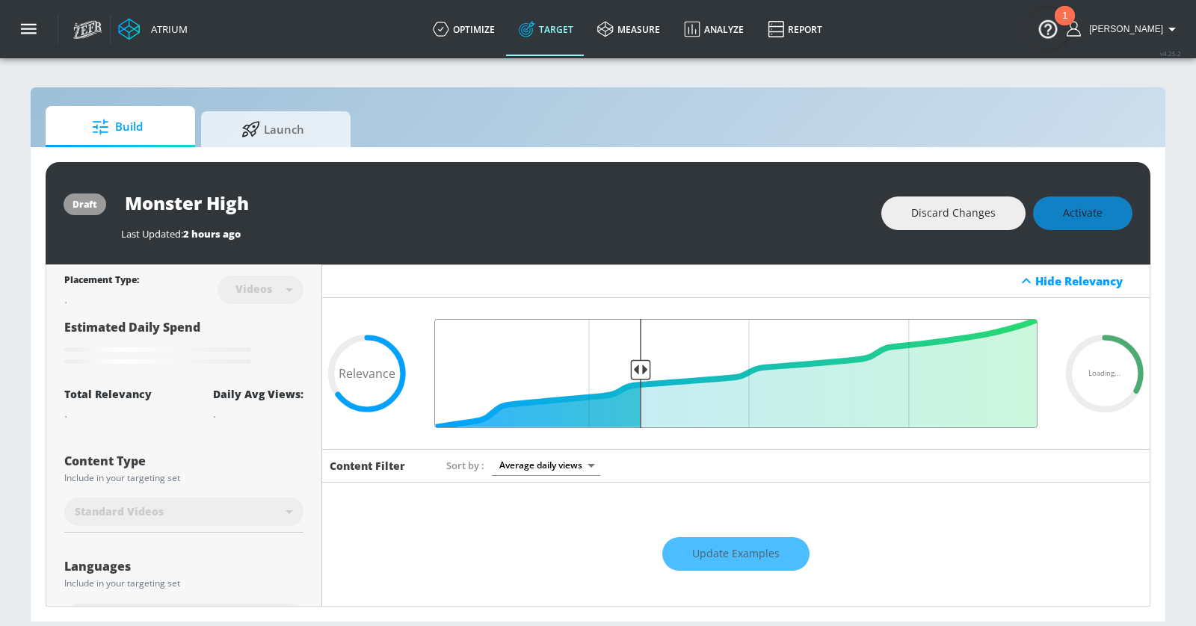
drag, startPoint x: 654, startPoint y: 369, endPoint x: 637, endPoint y: 369, distance: 16.4
click at [637, 369] on input "Final Threshold" at bounding box center [736, 373] width 618 height 109
type input "0.65"
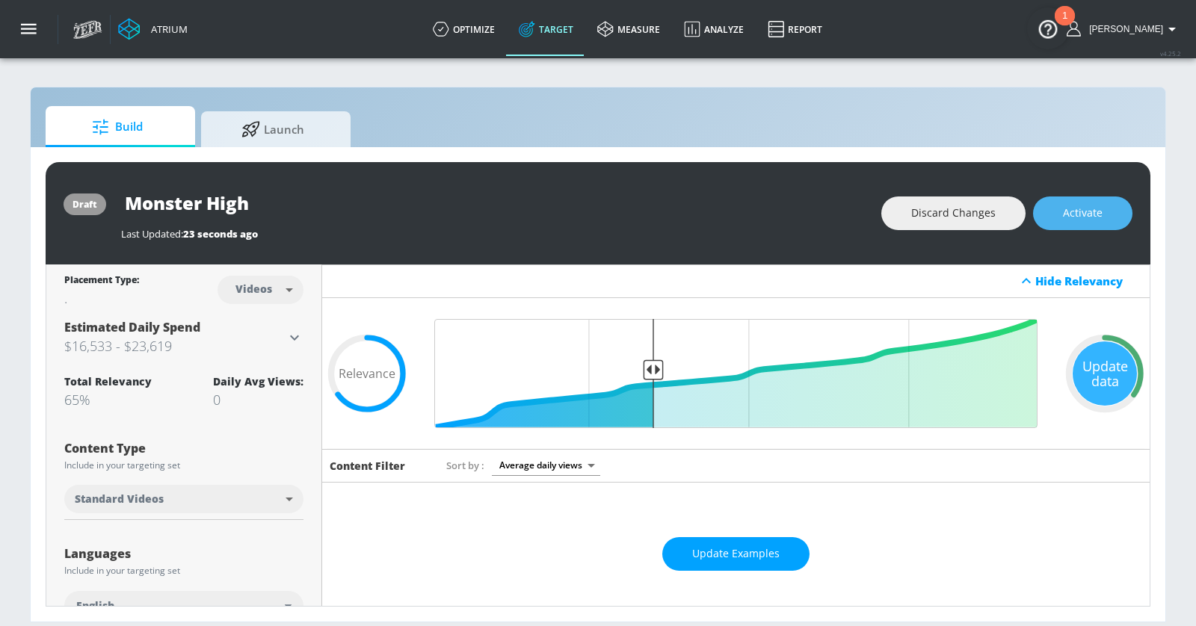
click at [1095, 201] on button "Activate" at bounding box center [1082, 214] width 99 height 34
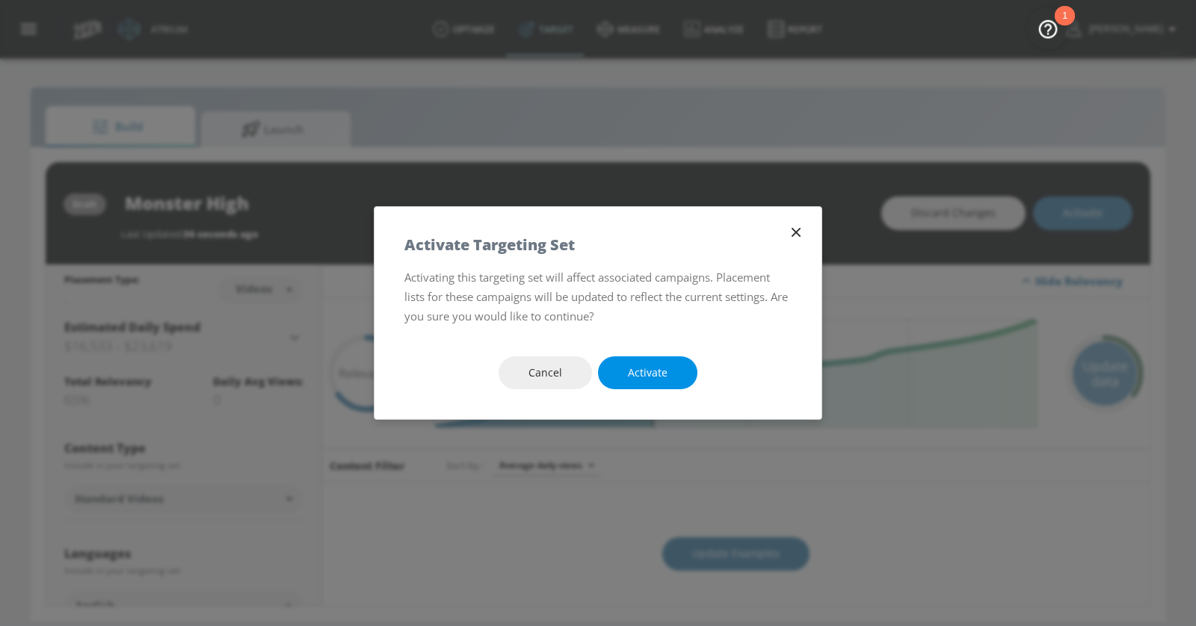
click at [637, 374] on span "Activate" at bounding box center [648, 373] width 40 height 19
